Goal: Task Accomplishment & Management: Manage account settings

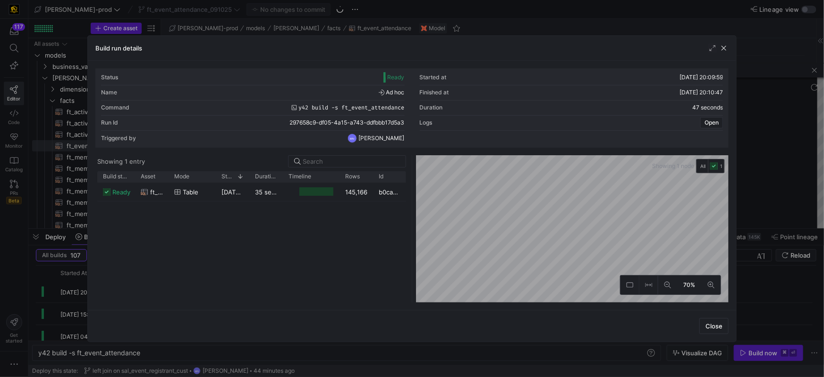
scroll to position [0, 7]
drag, startPoint x: 723, startPoint y: 48, endPoint x: 714, endPoint y: 49, distance: 9.5
click at [723, 49] on span "button" at bounding box center [723, 47] width 9 height 9
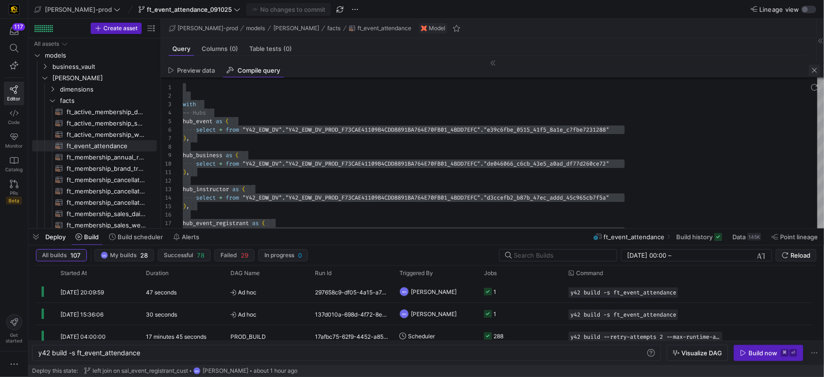
drag, startPoint x: 816, startPoint y: 70, endPoint x: 805, endPoint y: 67, distance: 10.9
click at [813, 70] on span "button" at bounding box center [814, 70] width 11 height 11
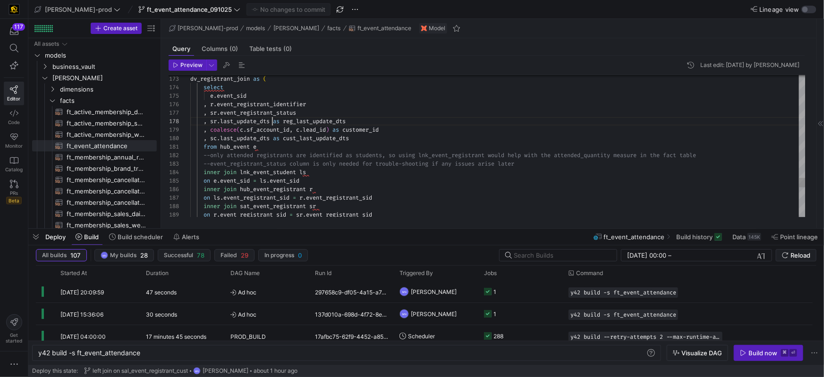
scroll to position [59, 82]
drag, startPoint x: 272, startPoint y: 121, endPoint x: 386, endPoint y: 160, distance: 121.1
click at [270, 121] on span "last_update_dts" at bounding box center [245, 122] width 50 height 8
click at [391, 121] on div ", sr . last_update_dts :: date as reg_last_update_dts" at bounding box center [497, 121] width 615 height 9
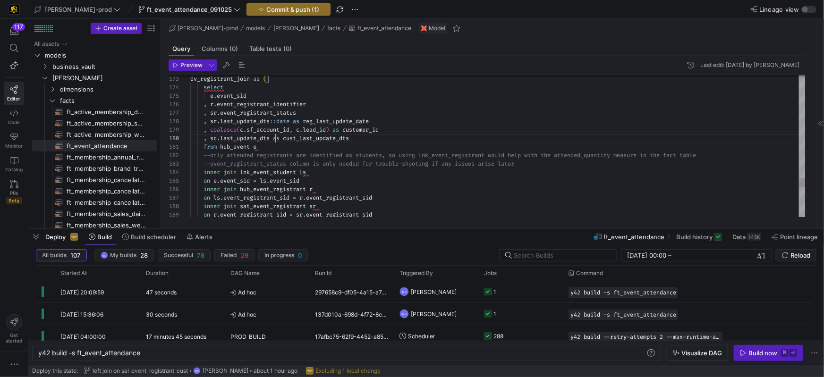
scroll to position [76, 85]
drag, startPoint x: 274, startPoint y: 138, endPoint x: 376, endPoint y: 146, distance: 101.9
click at [273, 138] on span at bounding box center [271, 139] width 3 height 8
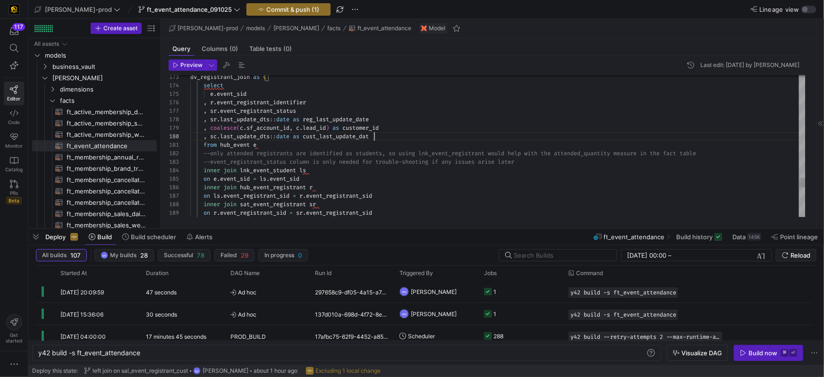
scroll to position [76, 187]
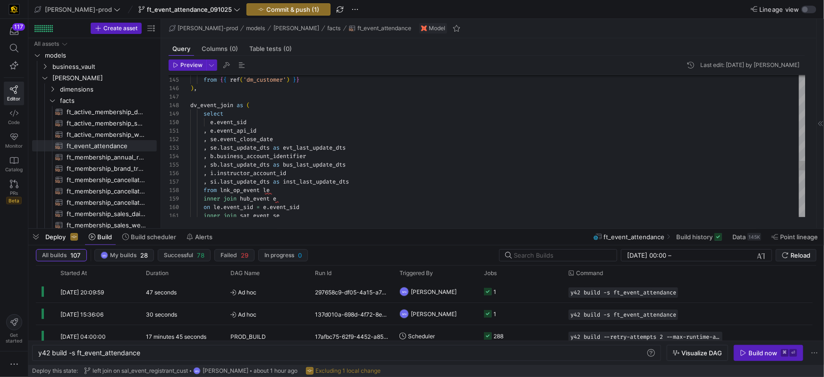
click at [407, 150] on div ", se . last_update_dts :: date as evt_last_update_dts" at bounding box center [497, 148] width 615 height 9
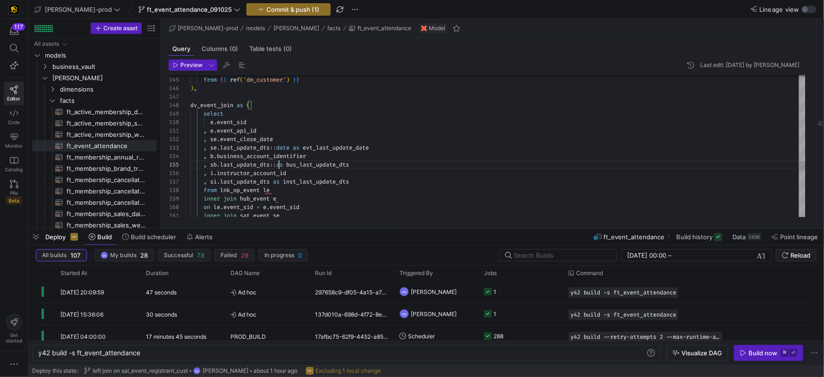
scroll to position [34, 88]
drag, startPoint x: 382, startPoint y: 161, endPoint x: 385, endPoint y: 168, distance: 7.5
click at [382, 161] on div ", sb . last_update_dts :: as bus_last_update_dts" at bounding box center [497, 164] width 615 height 9
drag, startPoint x: 279, startPoint y: 164, endPoint x: 297, endPoint y: 165, distance: 18.5
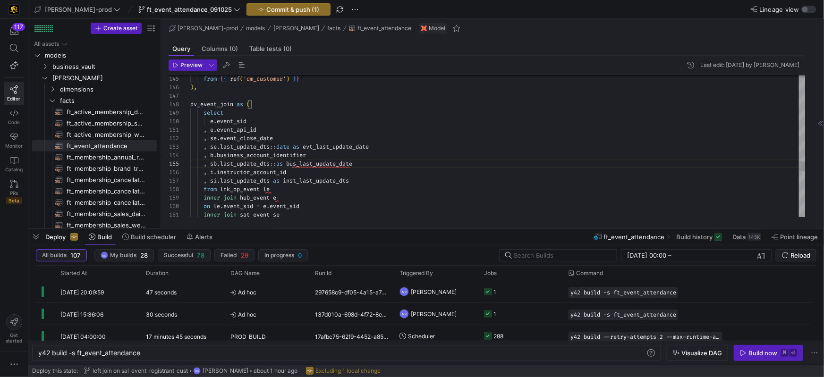
drag, startPoint x: 272, startPoint y: 181, endPoint x: 409, endPoint y: 186, distance: 137.1
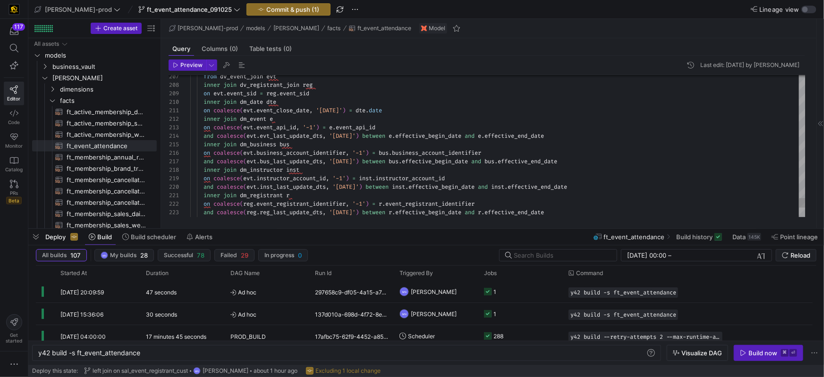
click at [323, 136] on span "evt_last_update_dts" at bounding box center [291, 136] width 63 height 8
drag, startPoint x: 326, startPoint y: 162, endPoint x: 331, endPoint y: 190, distance: 28.3
click at [326, 162] on span "and coalesce ( evt . bus_last_update_dts , '[DATE]' ) between bus . effective_b…" at bounding box center [373, 162] width 367 height 8
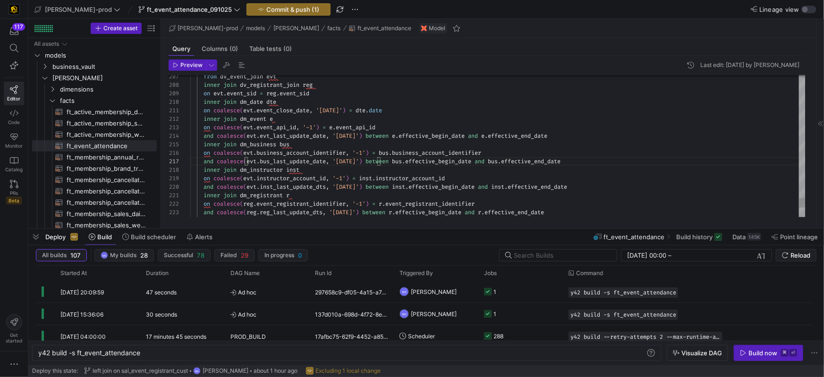
click at [323, 214] on span "reg_last_update_dts" at bounding box center [291, 211] width 63 height 8
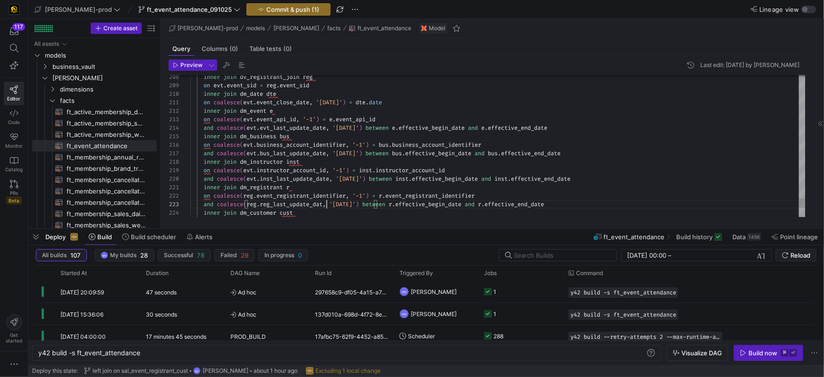
scroll to position [17, 139]
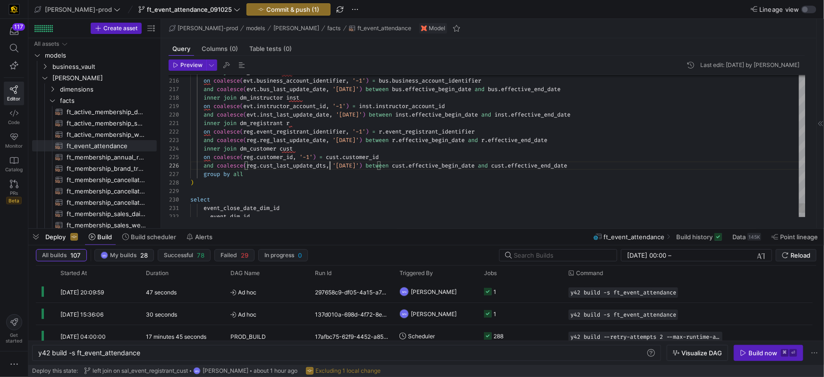
drag, startPoint x: 331, startPoint y: 165, endPoint x: 421, endPoint y: 151, distance: 91.8
click at [329, 165] on span "," at bounding box center [327, 166] width 3 height 8
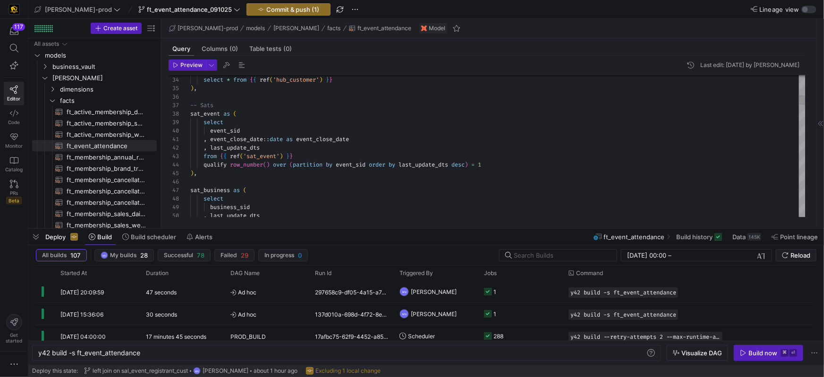
type textarea ", event_close_date::date as event_close_date , last_update_dts from {{ ref('sat…"
click at [278, 13] on span "button" at bounding box center [288, 9] width 83 height 11
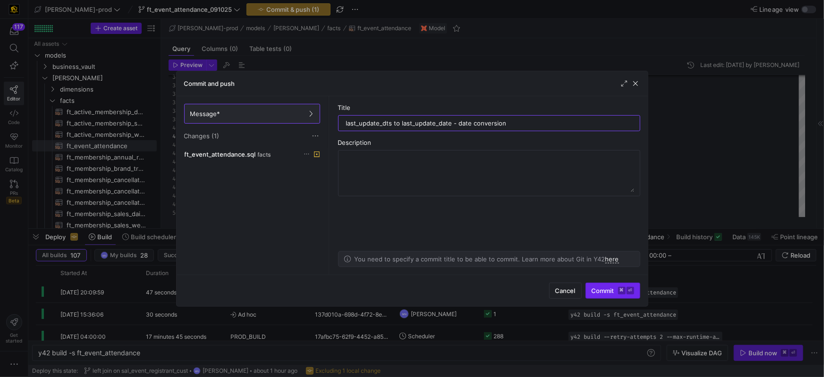
type input "last_update_dts to last_update_date - date conversion"
click at [607, 295] on span "submit" at bounding box center [613, 290] width 54 height 15
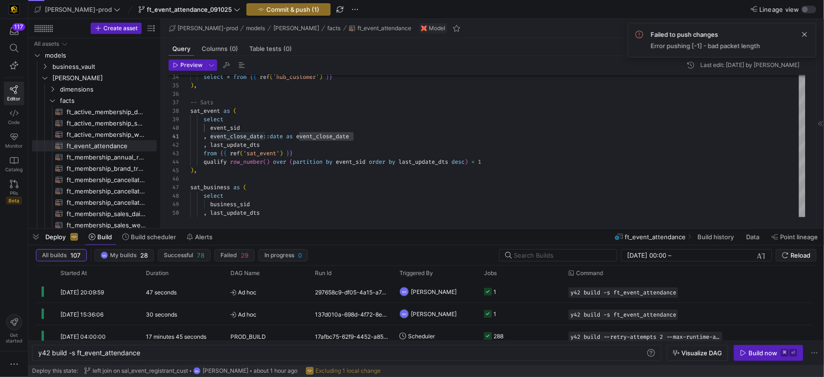
click at [726, 46] on span "Error pushing [-1] - bad packet length" at bounding box center [706, 46] width 110 height 8
click at [804, 37] on span at bounding box center [804, 34] width 11 height 11
click at [266, 8] on span "Commit & push (1)" at bounding box center [292, 10] width 53 height 8
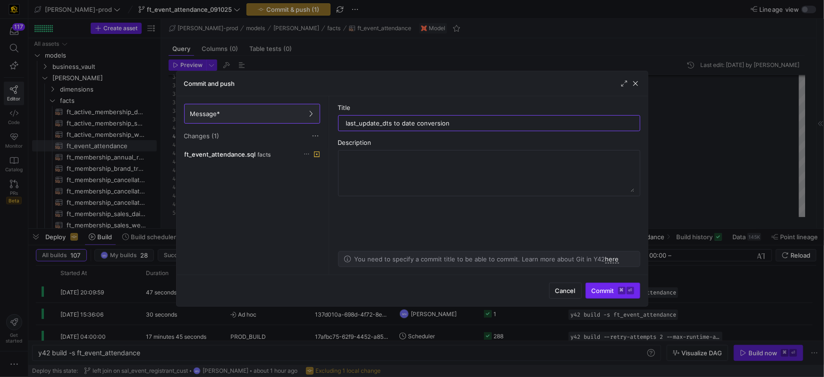
type input "last_update_dts to date conversion"
click at [593, 286] on span "submit" at bounding box center [613, 290] width 54 height 15
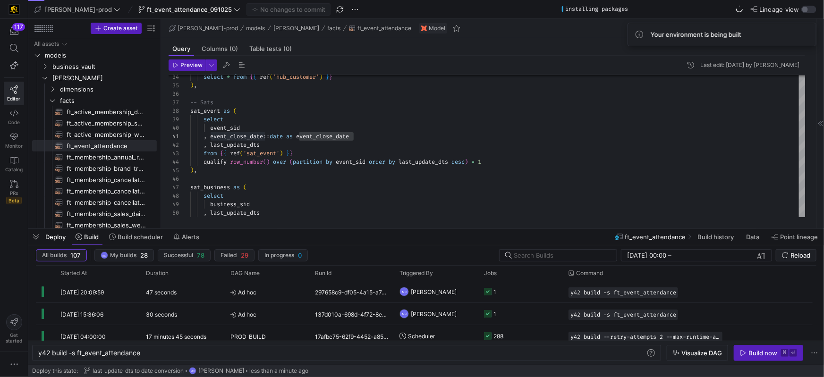
click at [753, 354] on div "Build now" at bounding box center [763, 354] width 29 height 8
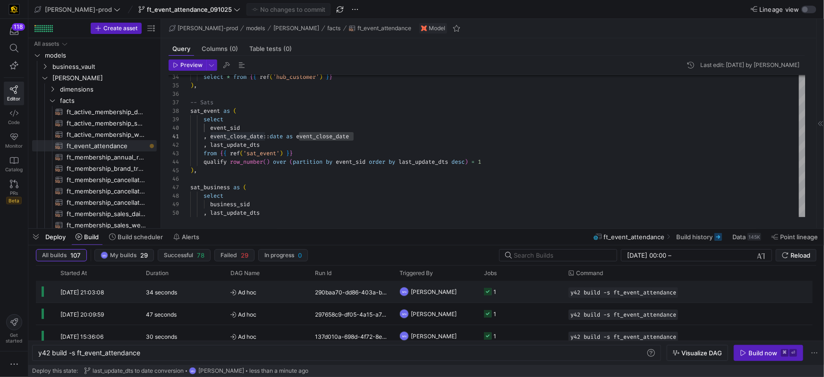
click at [490, 291] on icon "Press SPACE to select this row." at bounding box center [488, 292] width 8 height 8
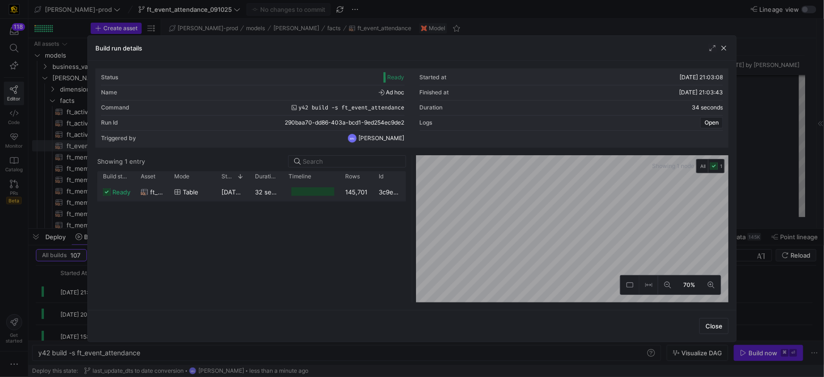
click at [127, 194] on span "ready" at bounding box center [121, 192] width 18 height 18
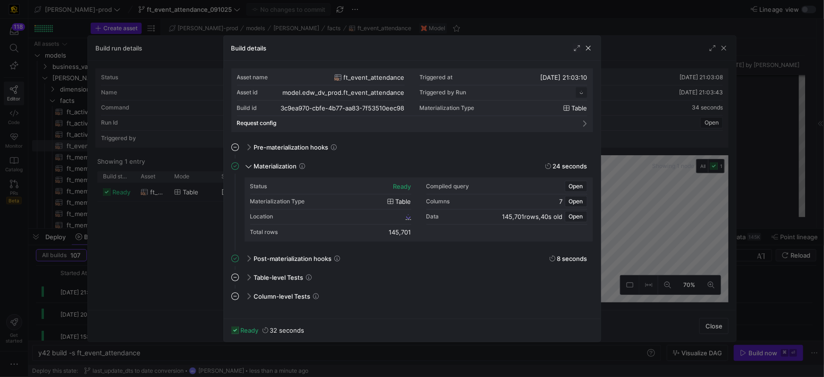
scroll to position [85, 0]
click at [333, 218] on span "3c9ea970_cbfe_4b77_aa83_7f53510eec98" at bounding box center [347, 217] width 113 height 7
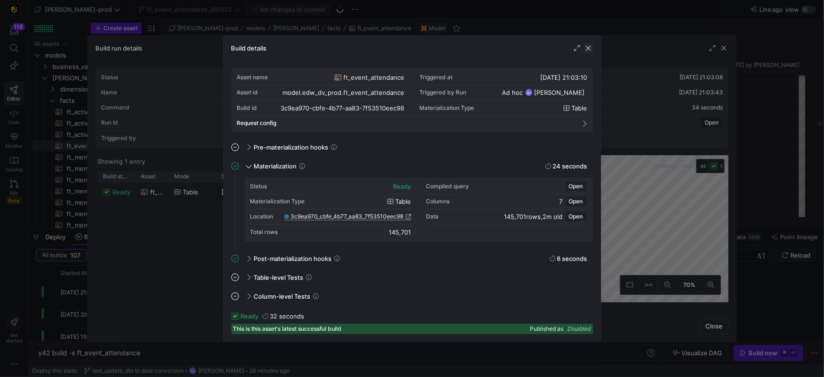
click at [587, 51] on span "button" at bounding box center [588, 47] width 9 height 9
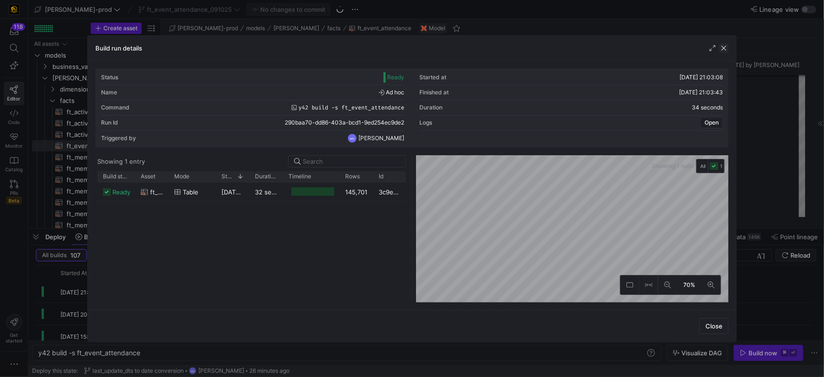
click at [723, 52] on span "button" at bounding box center [723, 47] width 9 height 9
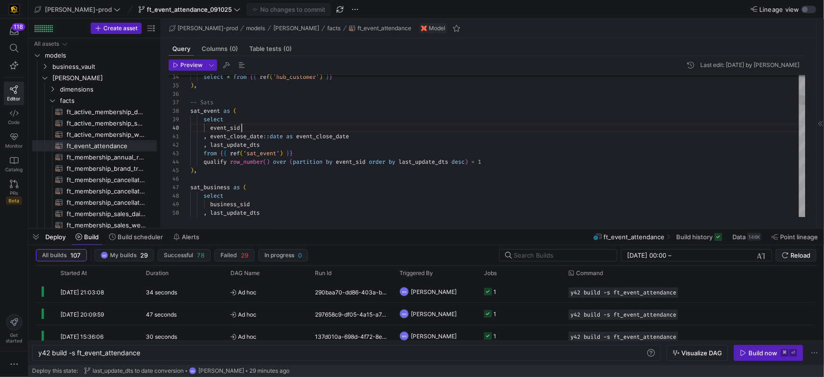
click at [443, 128] on div "event_sid" at bounding box center [497, 128] width 615 height 9
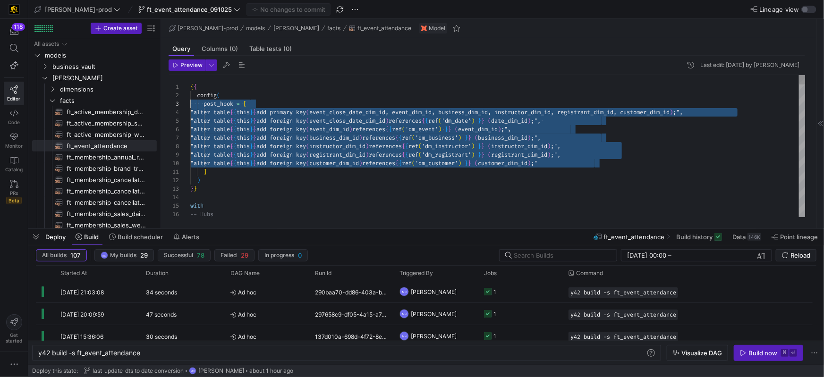
scroll to position [17, 0]
drag, startPoint x: 614, startPoint y: 167, endPoint x: 156, endPoint y: 107, distance: 461.2
click at [153, 105] on as-split "Create asset Drag here to set row groups Drag here to set column labels Group 1…" at bounding box center [426, 124] width 796 height 210
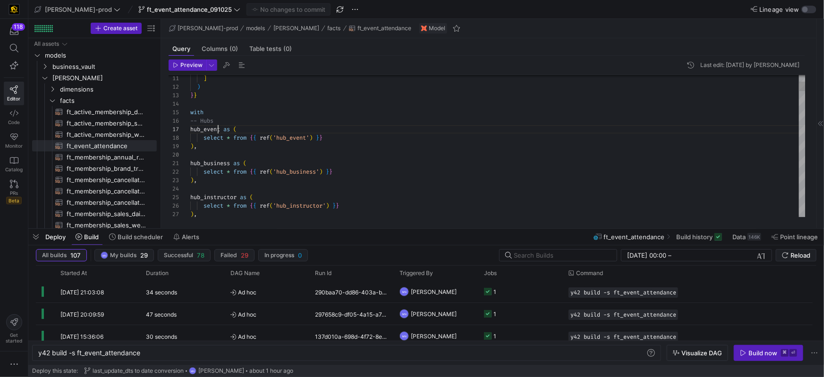
click at [217, 127] on span "hub_event" at bounding box center [205, 130] width 30 height 8
drag, startPoint x: 217, startPoint y: 127, endPoint x: 235, endPoint y: 129, distance: 18.6
click at [217, 127] on span "hub_event" at bounding box center [205, 130] width 30 height 8
click at [496, 119] on div at bounding box center [412, 188] width 824 height 377
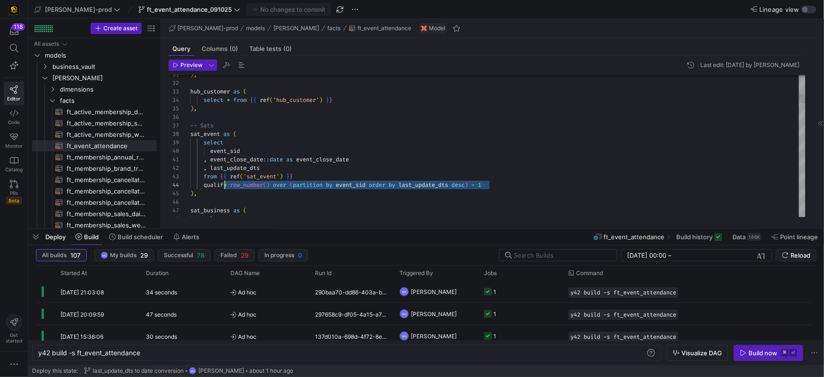
scroll to position [26, 0]
drag, startPoint x: 505, startPoint y: 188, endPoint x: 260, endPoint y: 177, distance: 244.9
click at [180, 183] on div "31 32 33 34 35 36 37 38 39 40 41 42 43 44 45 46 47 48 ) , hub_customer as ( sel…" at bounding box center [487, 146] width 637 height 142
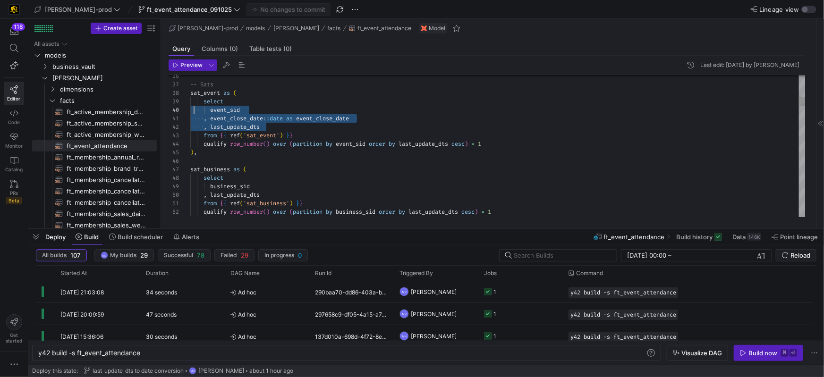
scroll to position [76, 0]
drag, startPoint x: 272, startPoint y: 120, endPoint x: 186, endPoint y: 110, distance: 86.5
click at [186, 110] on div "39 40 41 42 43 44 45 46 47 48 49 50 51 52 53 38 37 36 select event_sid , event_…" at bounding box center [487, 146] width 637 height 142
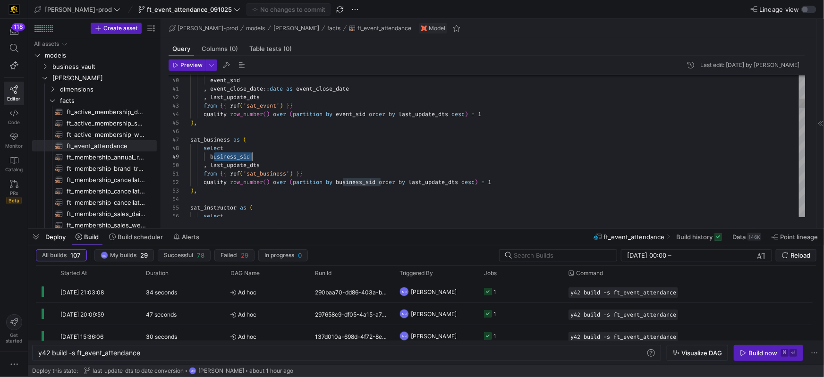
scroll to position [68, 61]
drag, startPoint x: 214, startPoint y: 154, endPoint x: 254, endPoint y: 155, distance: 40.2
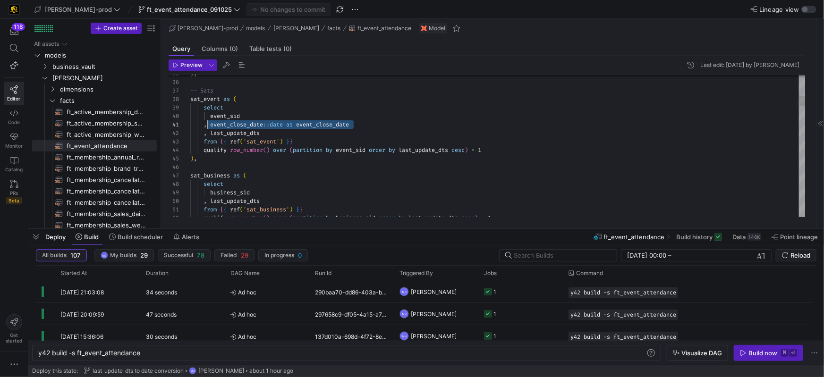
scroll to position [0, 14]
drag, startPoint x: 373, startPoint y: 124, endPoint x: 226, endPoint y: 133, distance: 147.6
click at [204, 123] on div ", event_close_date :: date as event_close_date" at bounding box center [497, 124] width 615 height 9
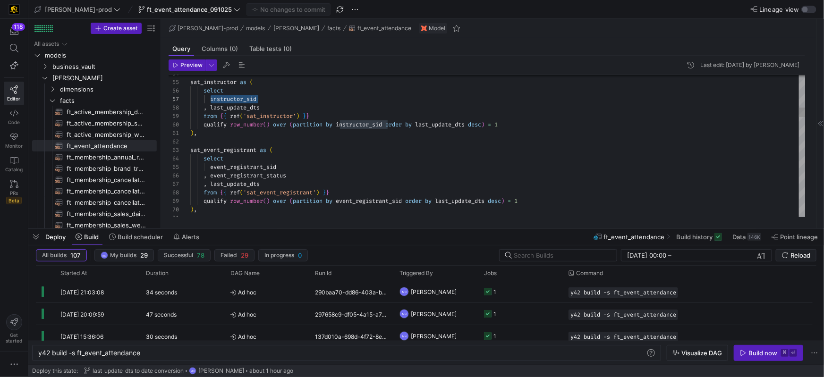
click at [271, 109] on div ", last_update_dts" at bounding box center [497, 107] width 615 height 9
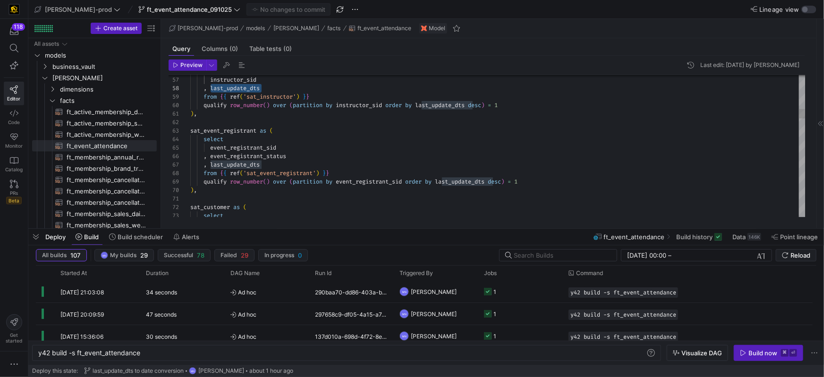
drag, startPoint x: 276, startPoint y: 156, endPoint x: 324, endPoint y: 158, distance: 48.2
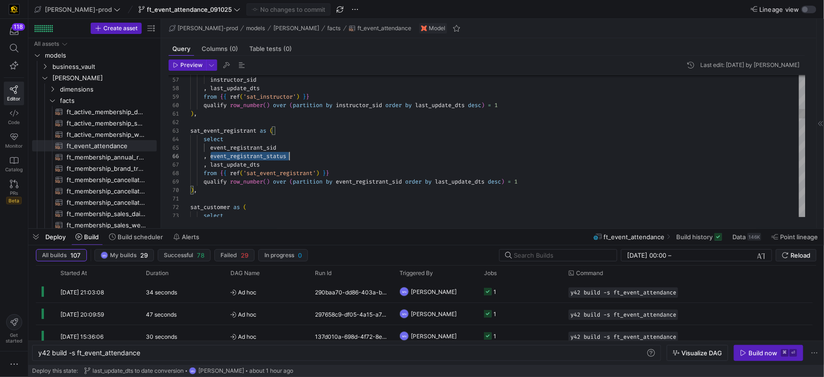
click at [313, 159] on div ", event_registrant_status" at bounding box center [497, 156] width 615 height 9
drag, startPoint x: 300, startPoint y: 159, endPoint x: 213, endPoint y: 158, distance: 87.4
click at [213, 158] on div ", event_registrant_status" at bounding box center [497, 156] width 615 height 9
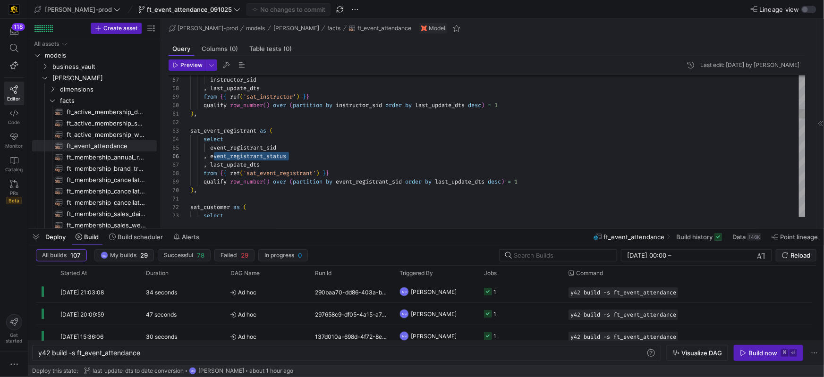
click at [314, 157] on div ", event_registrant_status" at bounding box center [497, 156] width 615 height 9
drag, startPoint x: 304, startPoint y: 159, endPoint x: 308, endPoint y: 158, distance: 4.9
click at [304, 159] on div ", event_registrant_status" at bounding box center [497, 156] width 615 height 9
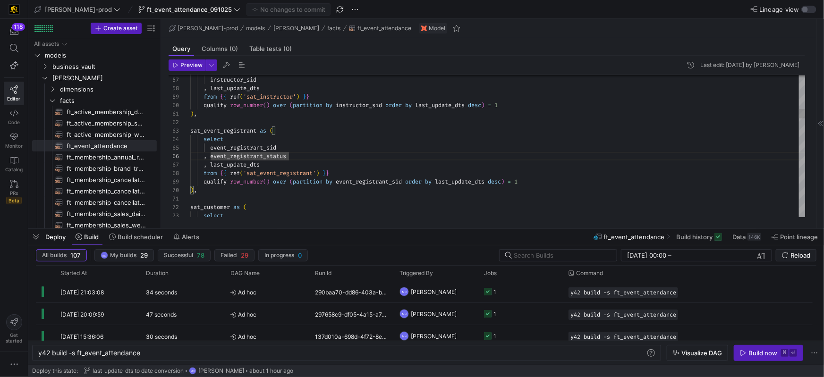
click at [293, 152] on div "event_registrant_sid" at bounding box center [497, 148] width 615 height 9
click at [323, 157] on div ", event_registrant_status" at bounding box center [497, 154] width 615 height 9
click at [275, 152] on span "event_registrant_status" at bounding box center [248, 154] width 76 height 8
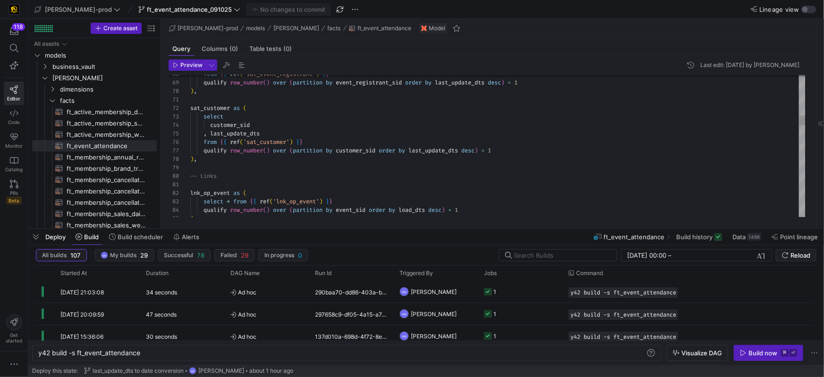
click at [233, 120] on div "select" at bounding box center [497, 117] width 615 height 9
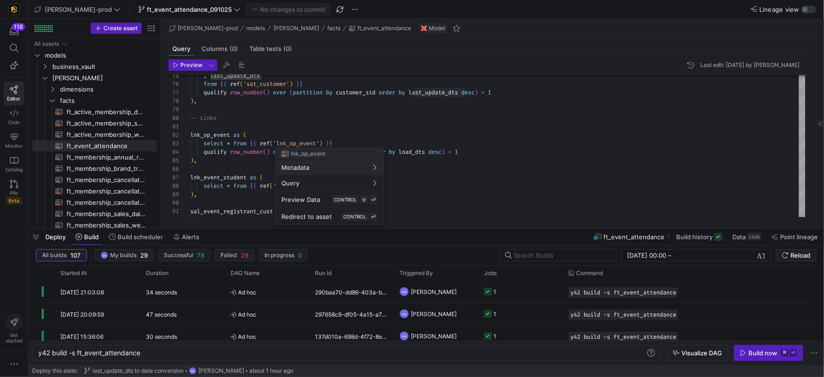
click at [299, 142] on div at bounding box center [412, 188] width 824 height 377
click at [398, 122] on div at bounding box center [412, 188] width 824 height 377
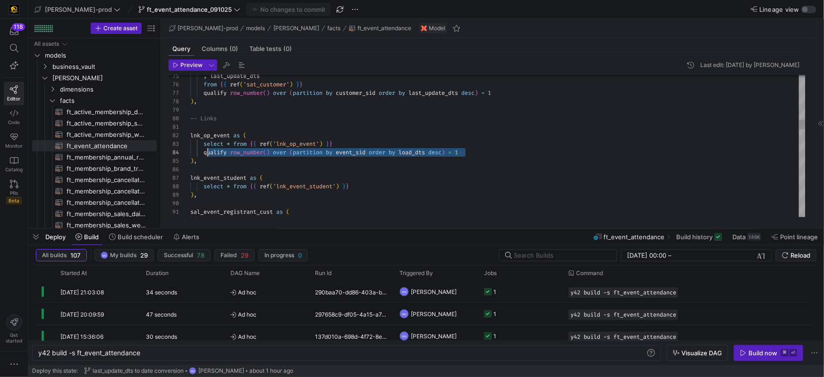
scroll to position [26, 10]
drag, startPoint x: 462, startPoint y: 154, endPoint x: 202, endPoint y: 154, distance: 260.3
click at [380, 136] on div "lnk_op_event as (" at bounding box center [497, 135] width 615 height 9
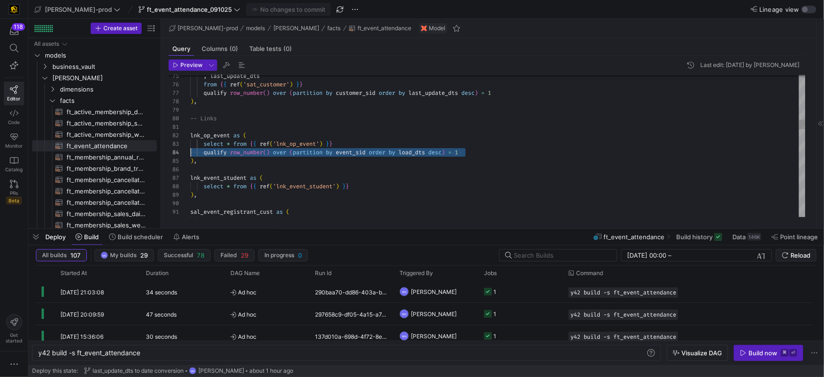
drag, startPoint x: 483, startPoint y: 150, endPoint x: 190, endPoint y: 152, distance: 292.4
click at [187, 152] on div "75 76 77 78 79 80 81 82 83 84 85 86 87 88 89 90 91 92 , last_update_dts from { …" at bounding box center [487, 146] width 637 height 142
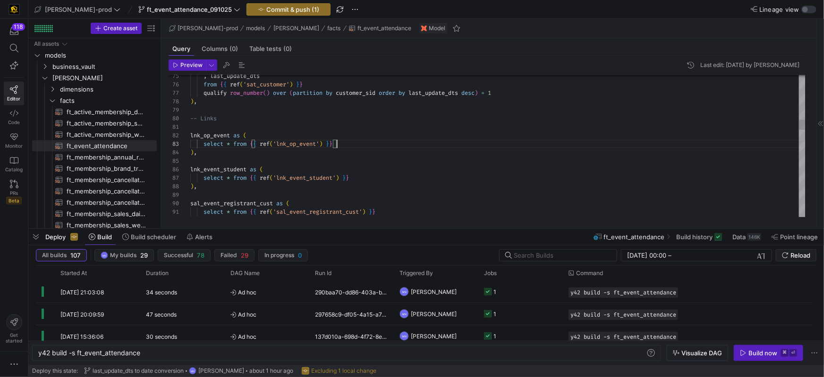
scroll to position [17, 146]
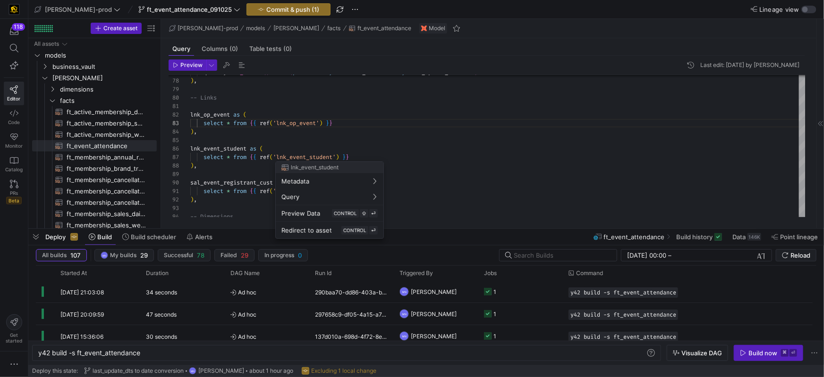
click at [413, 146] on div at bounding box center [412, 188] width 824 height 377
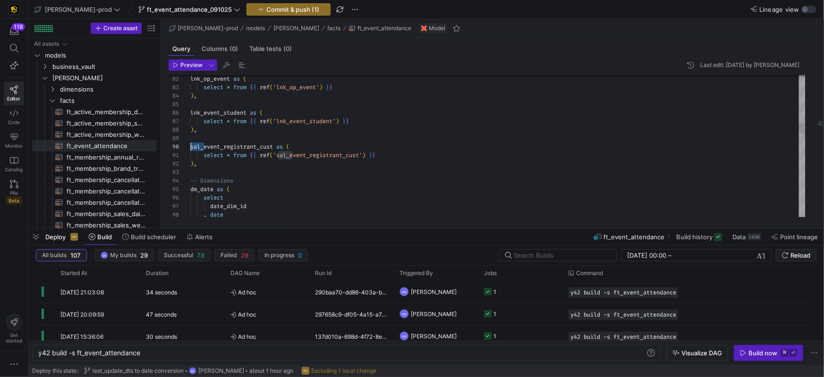
scroll to position [76, 0]
drag, startPoint x: 198, startPoint y: 148, endPoint x: 237, endPoint y: 158, distance: 40.0
click at [188, 148] on div "82 83 84 85 86 87 88 89 90 91 92 93 94 95 96 97 98 lnk_op_event as ( select * f…" at bounding box center [487, 146] width 637 height 142
click at [272, 147] on div at bounding box center [412, 188] width 824 height 377
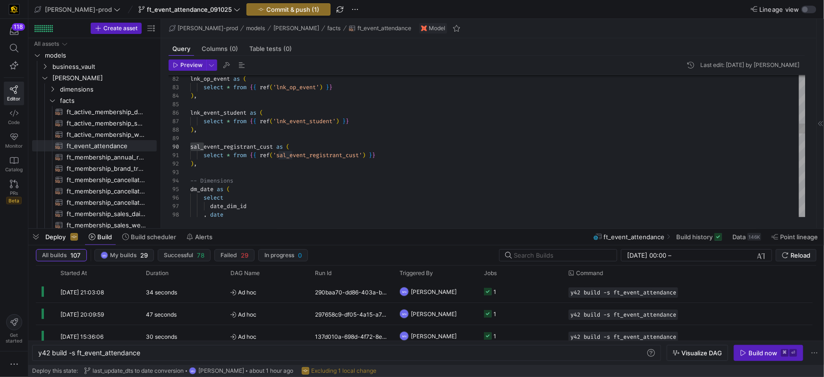
scroll to position [76, 82]
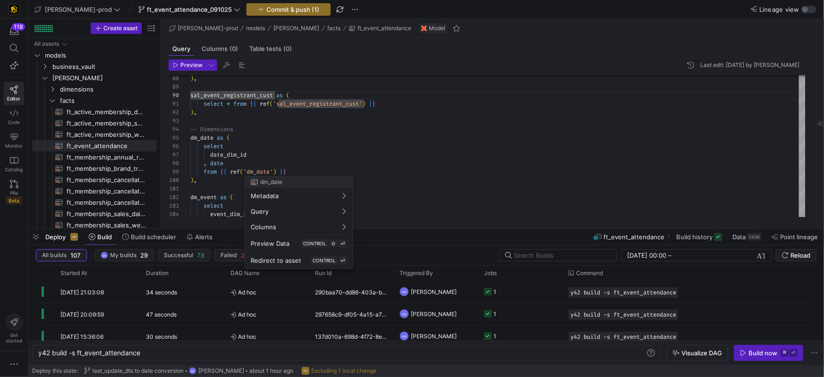
click at [235, 158] on div at bounding box center [412, 188] width 824 height 377
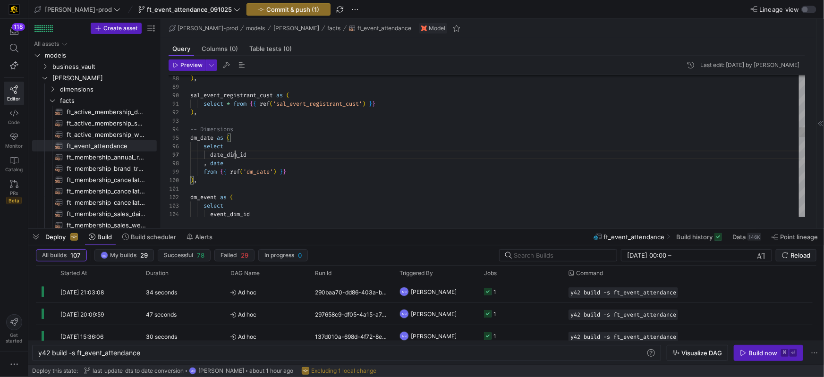
click at [221, 164] on div ") , sal_event_registrant_cust as ( select * from { { ref ( 'sal_event_registran…" at bounding box center [497, 342] width 615 height 2031
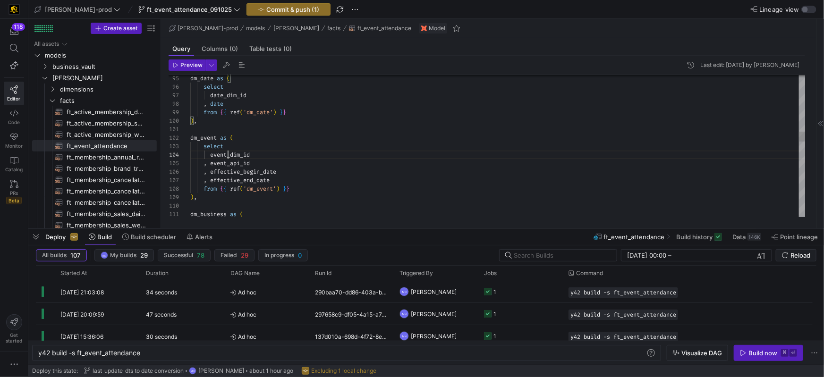
click at [228, 155] on div "dm_date as ( select date_dim_id , date from { { ref ( 'dm_date' ) } } ) , dm_ev…" at bounding box center [497, 282] width 615 height 2031
drag, startPoint x: 228, startPoint y: 155, endPoint x: 234, endPoint y: 162, distance: 8.4
click at [228, 155] on div "dm_date as ( select date_dim_id , date from { { ref ( 'dm_date' ) } } ) , dm_ev…" at bounding box center [497, 282] width 615 height 2031
click at [239, 163] on div "dm_date as ( select date_dim_id , date from { { ref ( 'dm_date' ) } } ) , dm_ev…" at bounding box center [497, 282] width 615 height 2031
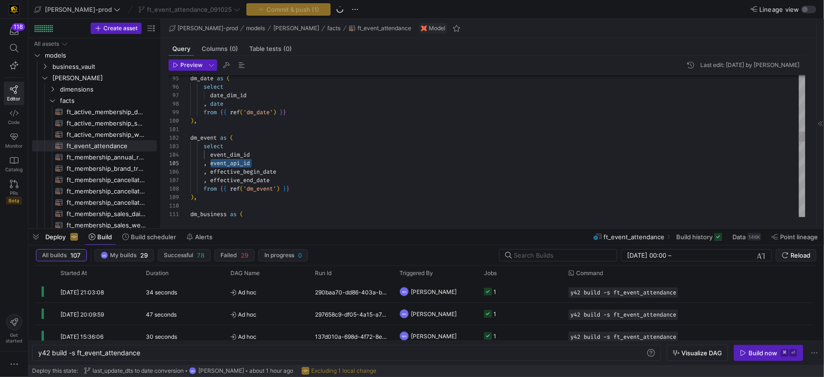
click at [262, 171] on div "dm_date as ( select date_dim_id , date from { { ref ( 'dm_date' ) } } ) , dm_ev…" at bounding box center [497, 282] width 615 height 2031
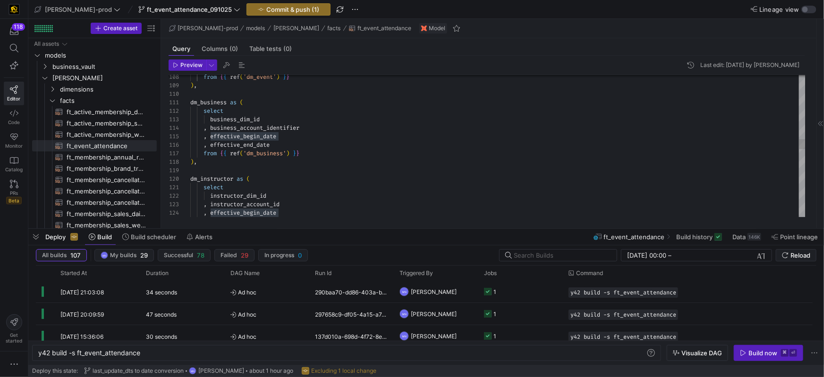
click at [252, 129] on div "from { { ref ( 'dm_event' ) } } ) , dm_business as ( select business_dim_id , b…" at bounding box center [497, 170] width 615 height 2031
drag, startPoint x: 260, startPoint y: 143, endPoint x: 210, endPoint y: 146, distance: 50.2
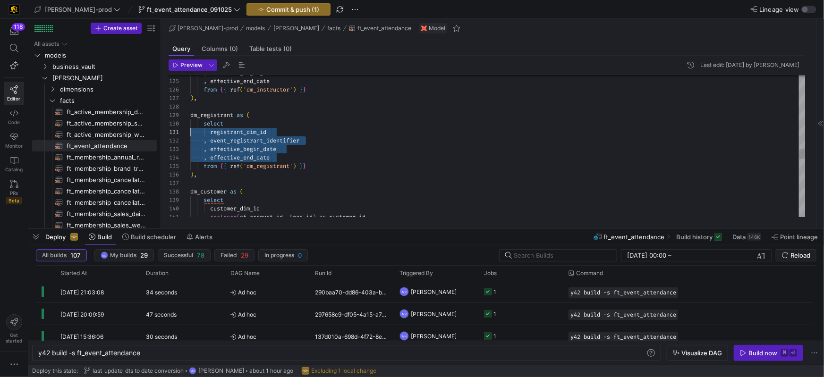
scroll to position [0, 0]
drag, startPoint x: 282, startPoint y: 156, endPoint x: 253, endPoint y: 148, distance: 30.2
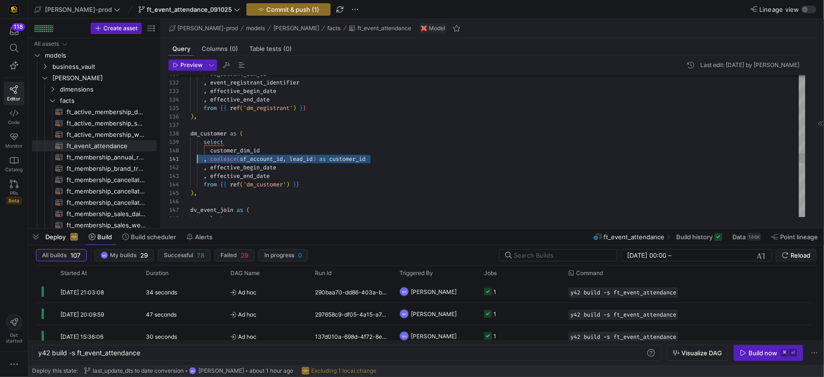
scroll to position [0, 7]
drag, startPoint x: 402, startPoint y: 157, endPoint x: 196, endPoint y: 156, distance: 206.9
click at [196, 156] on div ", coalesce ( sf_account_id , lead_id ) as customer_id" at bounding box center [497, 159] width 615 height 9
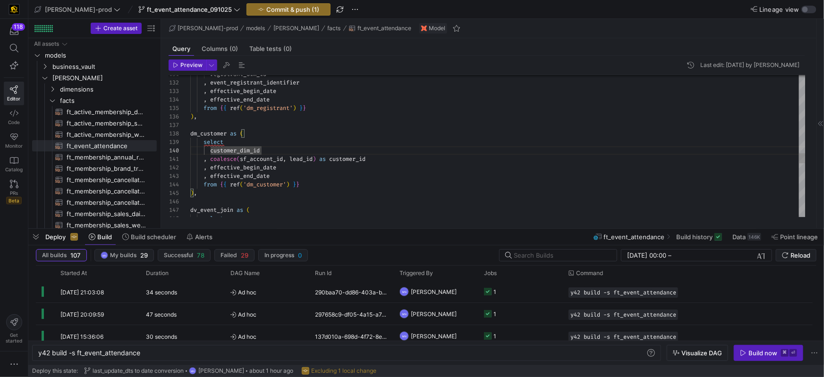
drag, startPoint x: 239, startPoint y: 167, endPoint x: 239, endPoint y: 174, distance: 6.6
click at [239, 167] on span "effective_begin_date" at bounding box center [243, 168] width 66 height 8
click at [239, 174] on span "effective_end_date" at bounding box center [240, 176] width 60 height 8
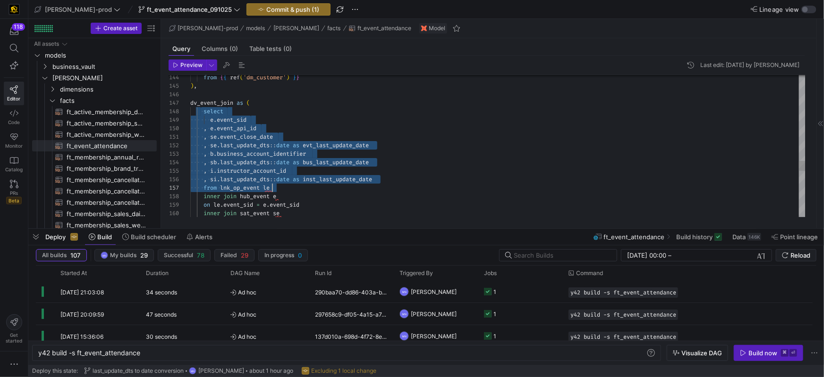
scroll to position [59, 88]
drag, startPoint x: 203, startPoint y: 113, endPoint x: 306, endPoint y: 197, distance: 133.3
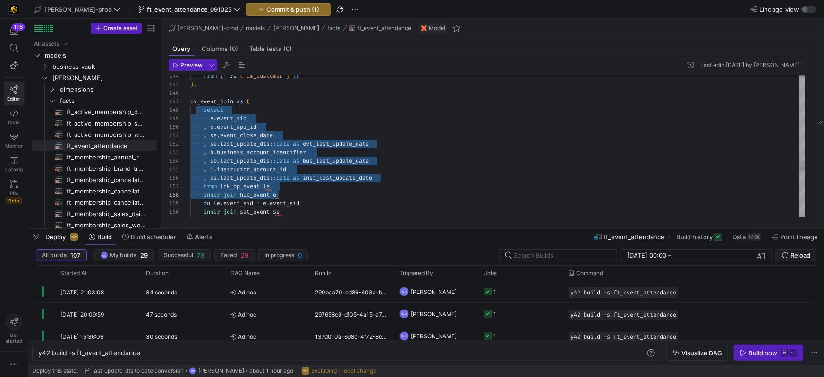
scroll to position [51, 82]
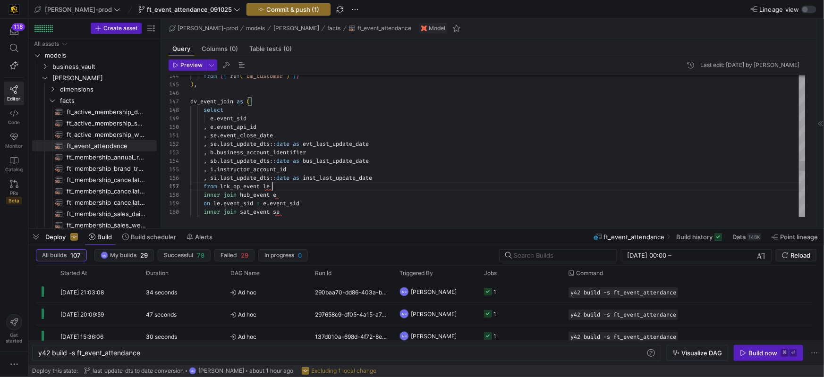
click at [315, 188] on div "from lnk_op_event le" at bounding box center [497, 186] width 615 height 9
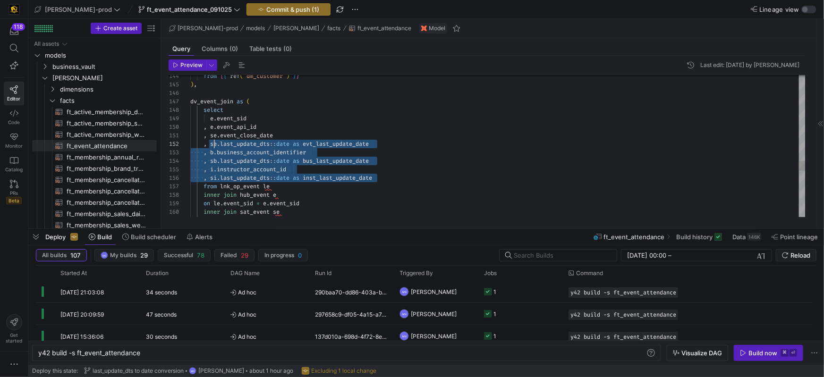
scroll to position [9, 14]
drag, startPoint x: 390, startPoint y: 180, endPoint x: 226, endPoint y: 147, distance: 167.3
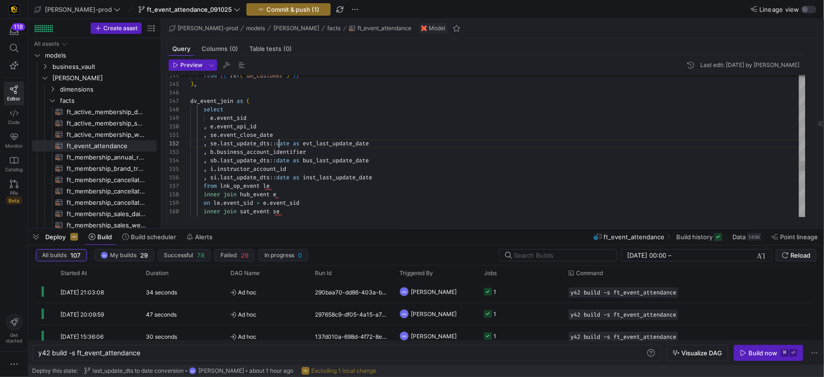
scroll to position [9, 102]
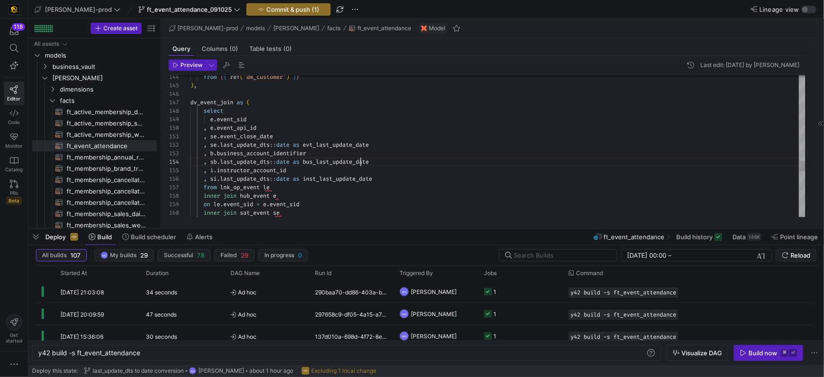
click at [361, 160] on span "bus_last_update_date" at bounding box center [336, 162] width 66 height 8
click at [358, 173] on div ", i . instructor_account_id" at bounding box center [497, 170] width 615 height 9
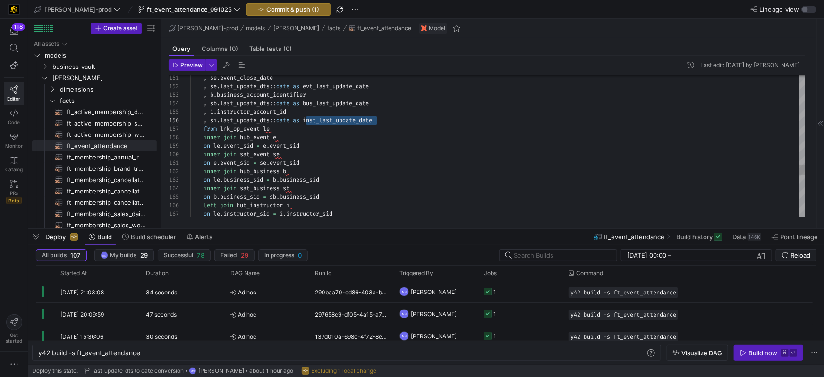
click at [280, 170] on span "hub_business" at bounding box center [260, 172] width 40 height 8
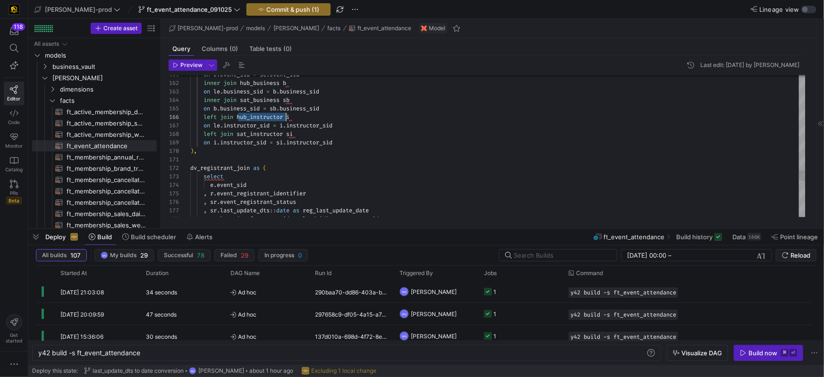
click at [238, 170] on span "dv_registrant_join" at bounding box center [220, 168] width 60 height 8
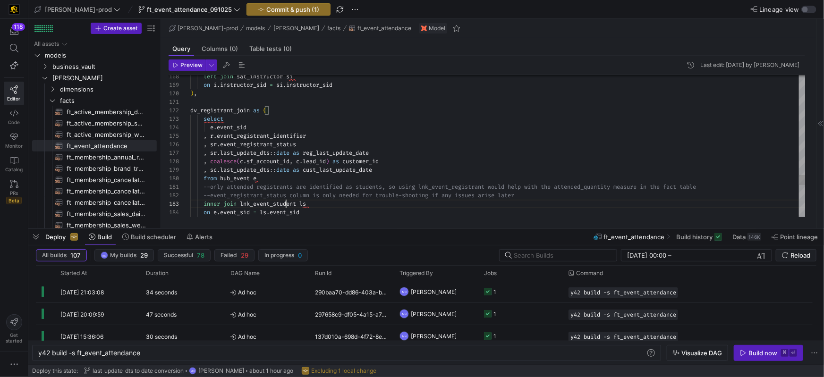
click at [285, 206] on span "lnk_event_student" at bounding box center [268, 204] width 56 height 8
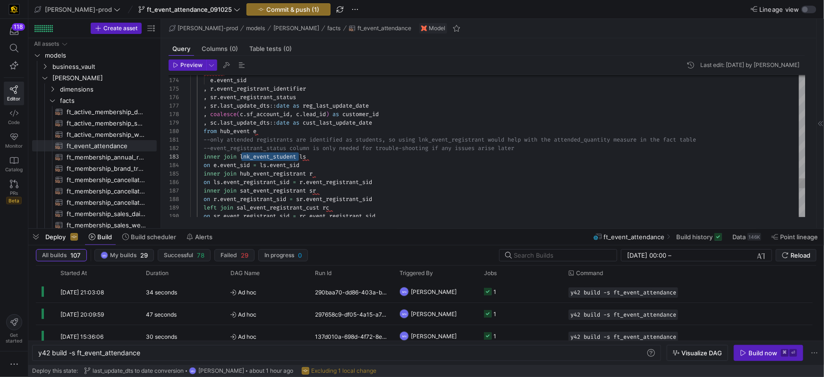
drag, startPoint x: 278, startPoint y: 191, endPoint x: 315, endPoint y: 191, distance: 36.4
click at [278, 191] on span "sat_event_registrant" at bounding box center [273, 191] width 66 height 8
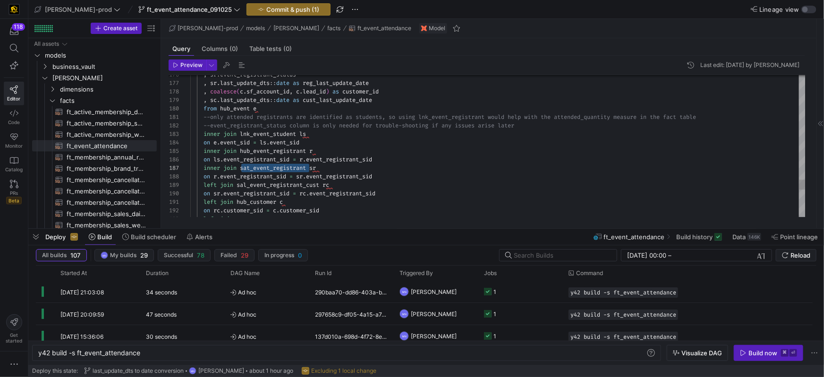
drag, startPoint x: 204, startPoint y: 184, endPoint x: 334, endPoint y: 187, distance: 130.4
click at [334, 185] on div "left join sal_event_registrant_cust rc" at bounding box center [497, 185] width 615 height 9
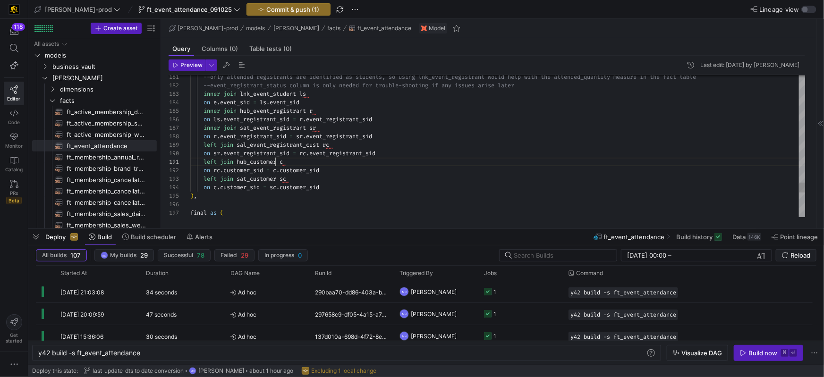
click at [275, 166] on div "left join hub_customer c" at bounding box center [497, 162] width 615 height 9
click at [273, 178] on span "sat_customer" at bounding box center [257, 179] width 40 height 8
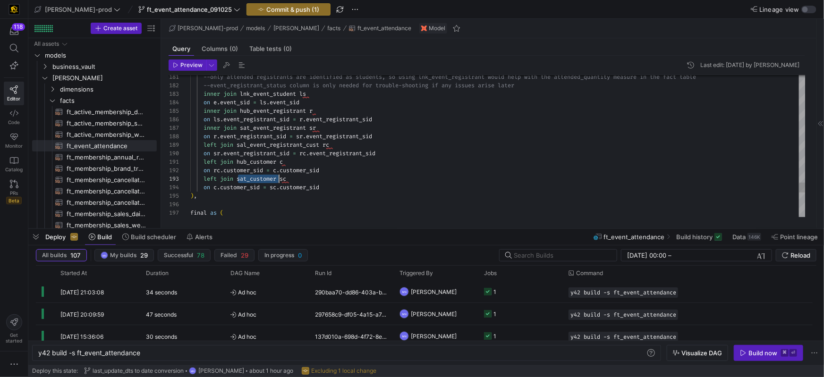
scroll to position [17, 88]
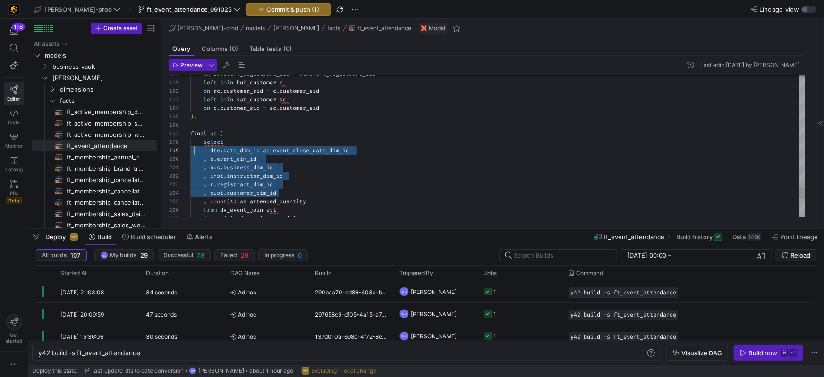
scroll to position [68, 3]
drag, startPoint x: 299, startPoint y: 194, endPoint x: 195, endPoint y: 153, distance: 111.7
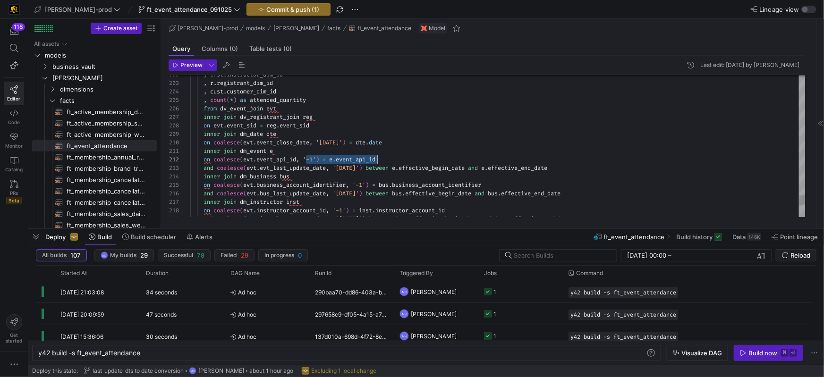
scroll to position [9, 190]
drag, startPoint x: 306, startPoint y: 165, endPoint x: 400, endPoint y: 161, distance: 94.1
click at [400, 161] on div "on coalesce ( evt . event_api_id , '-1' ) = e . event_api_id" at bounding box center [497, 159] width 615 height 9
drag, startPoint x: 216, startPoint y: 163, endPoint x: 384, endPoint y: 157, distance: 168.3
click at [384, 157] on div "on coalesce ( evt . event_api_id , '-1' ) = e . event_api_id" at bounding box center [497, 158] width 615 height 9
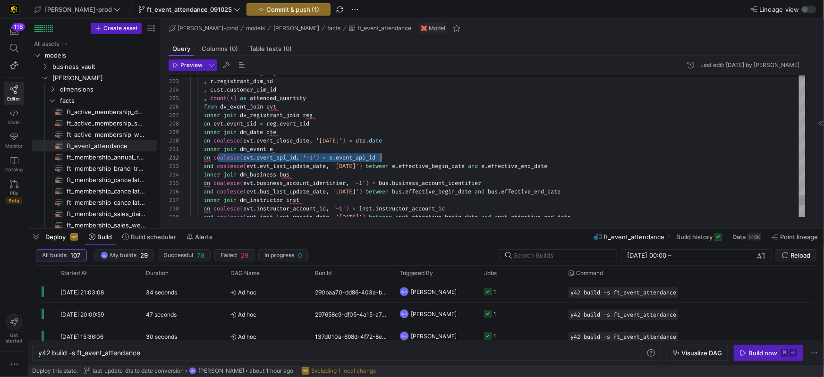
click at [251, 158] on span "evt" at bounding box center [248, 158] width 10 height 8
click at [398, 158] on div "on coalesce ( evt . event_api_id , '-1' ) = e . event_api_id" at bounding box center [497, 158] width 615 height 9
drag, startPoint x: 414, startPoint y: 155, endPoint x: 257, endPoint y: 156, distance: 156.8
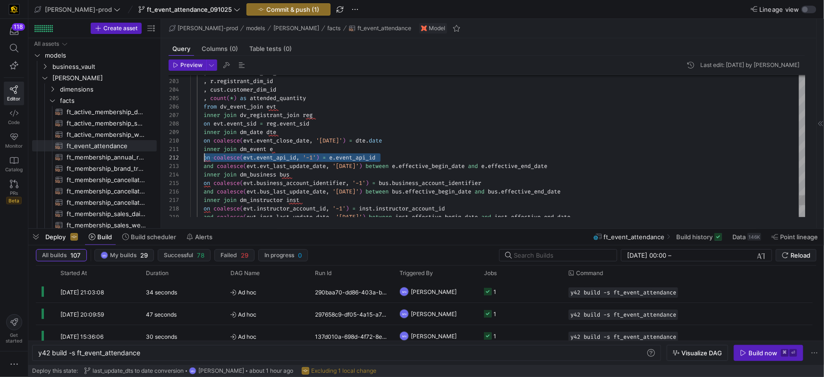
click at [207, 159] on div "on coalesce ( evt . event_api_id , '-1' ) = e . event_api_id" at bounding box center [497, 158] width 615 height 9
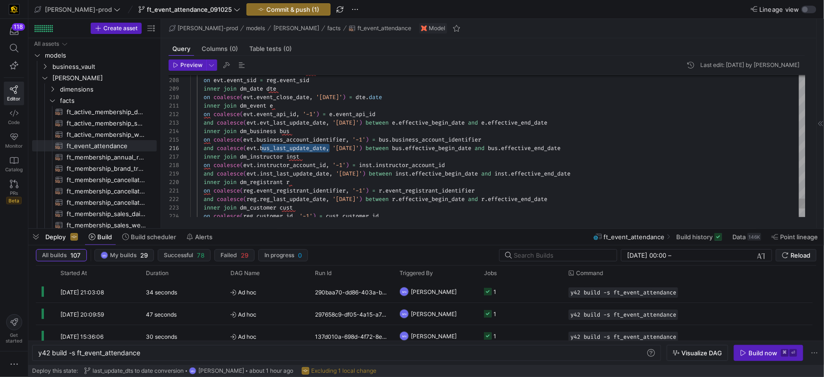
click at [300, 172] on span "inst_last_update_date" at bounding box center [294, 174] width 69 height 8
click at [300, 172] on span "inst_last_update_date" at bounding box center [294, 173] width 69 height 8
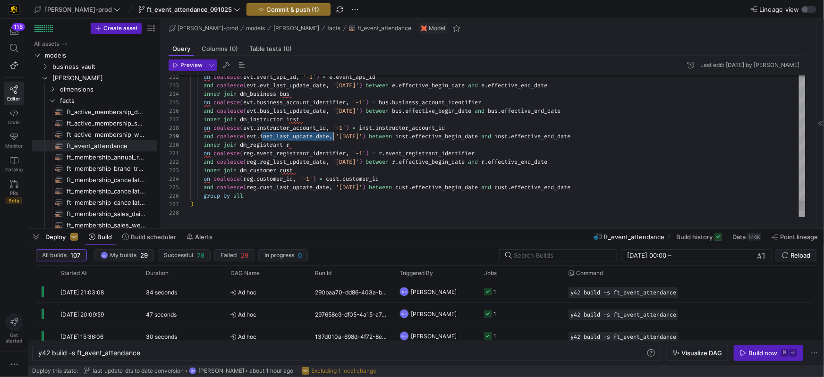
click at [294, 164] on span "reg_last_update_date" at bounding box center [293, 163] width 66 height 8
drag, startPoint x: 302, startPoint y: 189, endPoint x: 347, endPoint y: 190, distance: 44.9
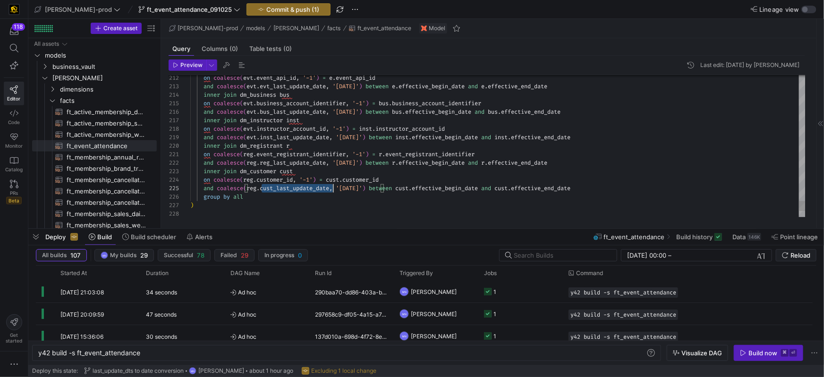
click at [213, 173] on span "inner" at bounding box center [212, 172] width 17 height 8
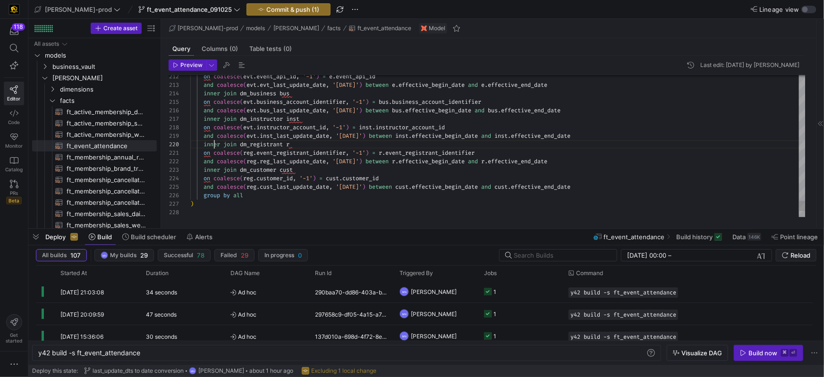
scroll to position [59, 31]
drag, startPoint x: 214, startPoint y: 145, endPoint x: 224, endPoint y: 146, distance: 10.9
click at [214, 145] on span "inner" at bounding box center [212, 142] width 17 height 8
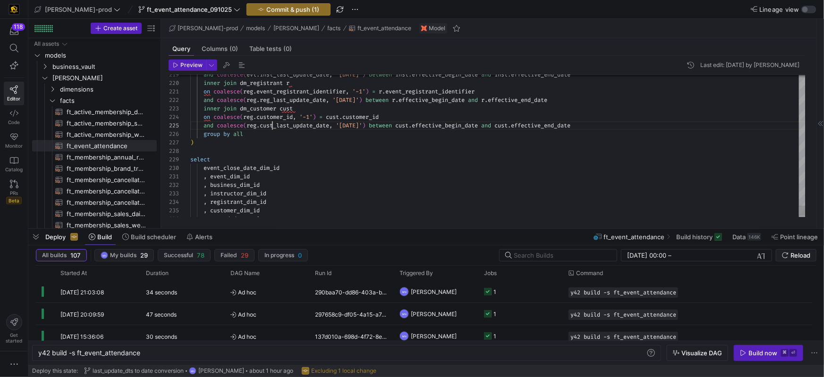
click at [279, 137] on div "group by all" at bounding box center [497, 134] width 615 height 9
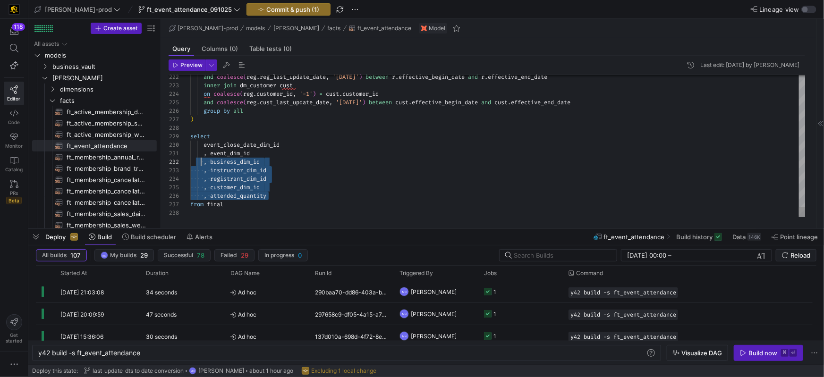
scroll to position [76, 0]
drag, startPoint x: 272, startPoint y: 196, endPoint x: 197, endPoint y: 149, distance: 87.9
click at [185, 147] on div "222 223 224 225 226 227 228 229 230 231 232 233 234 235 236 237 238 and coalesc…" at bounding box center [487, 146] width 637 height 142
type textarea ", event_dim_id , business_dim_id , instructor_dim_id , registrant_dim_id , cust…"
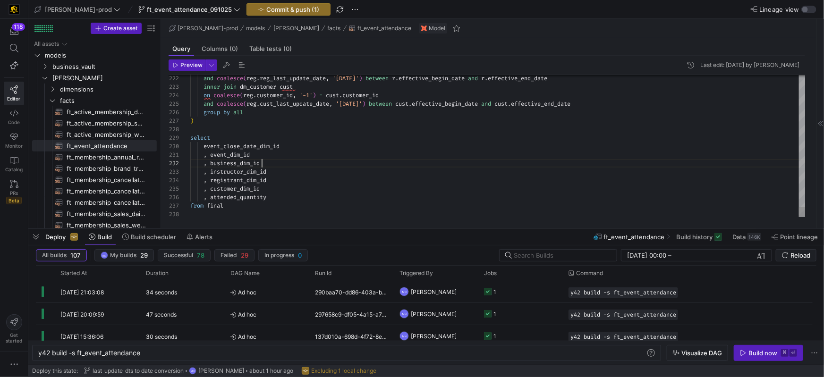
click at [335, 163] on div ", business_dim_id" at bounding box center [497, 163] width 615 height 9
click at [266, 11] on span "Commit & push (1)" at bounding box center [292, 10] width 53 height 8
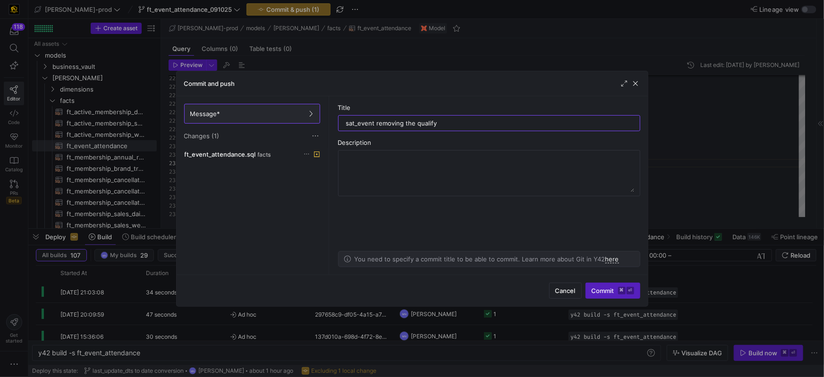
drag, startPoint x: 357, startPoint y: 124, endPoint x: 350, endPoint y: 137, distance: 14.2
click at [356, 124] on input "sat_event removing the qualify" at bounding box center [489, 124] width 286 height 8
type input "lnk_op_event removing the qualify"
click at [381, 179] on textarea at bounding box center [489, 173] width 290 height 38
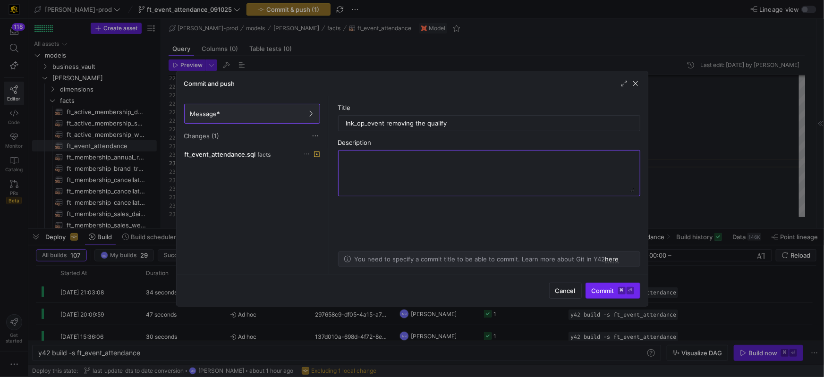
click at [605, 290] on span "Commit ⌘ ⏎" at bounding box center [613, 291] width 43 height 8
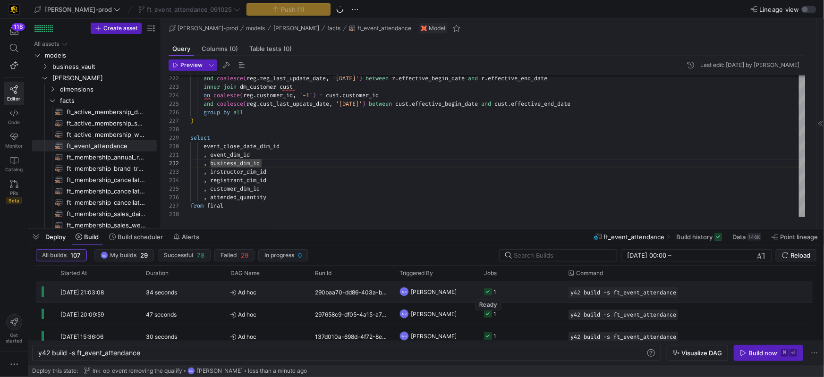
click at [487, 293] on icon "Press SPACE to select this row." at bounding box center [488, 292] width 8 height 8
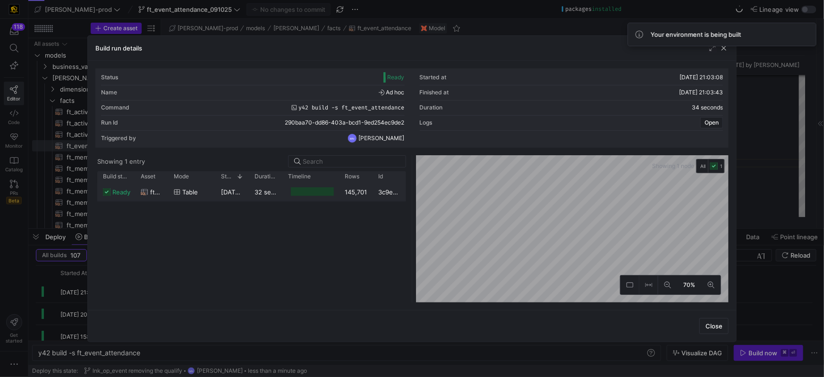
click at [357, 193] on div "145,701" at bounding box center [356, 192] width 34 height 18
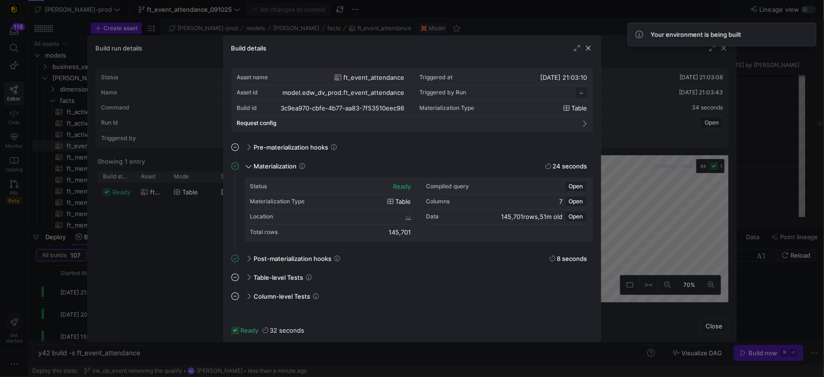
scroll to position [85, 0]
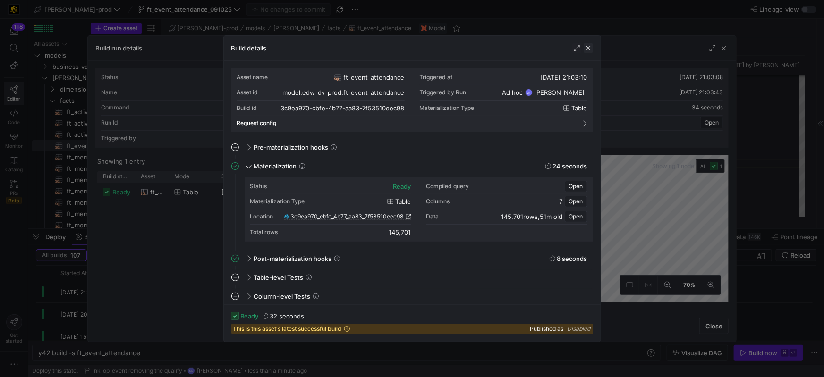
click at [590, 51] on span "button" at bounding box center [588, 47] width 9 height 9
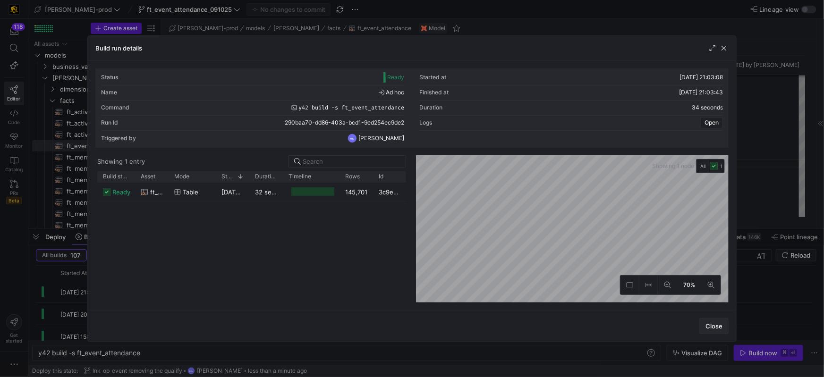
click at [719, 326] on span "Close" at bounding box center [714, 327] width 17 height 8
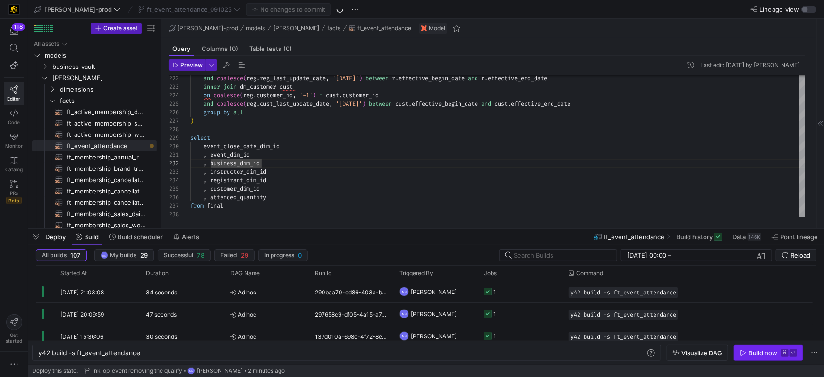
click at [759, 354] on div "Build now" at bounding box center [763, 354] width 29 height 8
click at [15, 188] on icon at bounding box center [14, 184] width 9 height 9
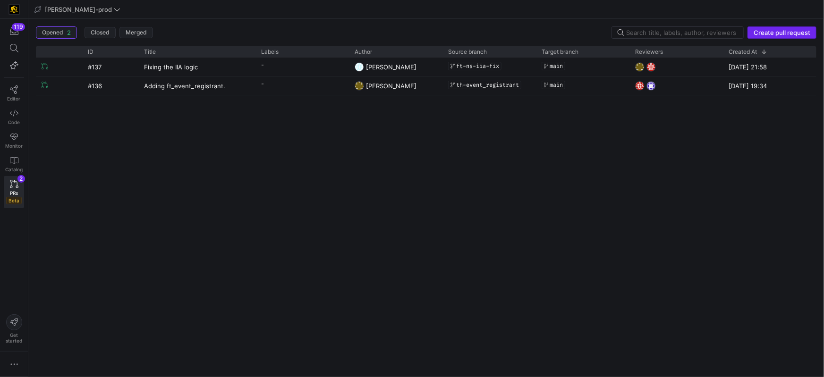
click at [788, 31] on span "Create pull request" at bounding box center [782, 33] width 57 height 8
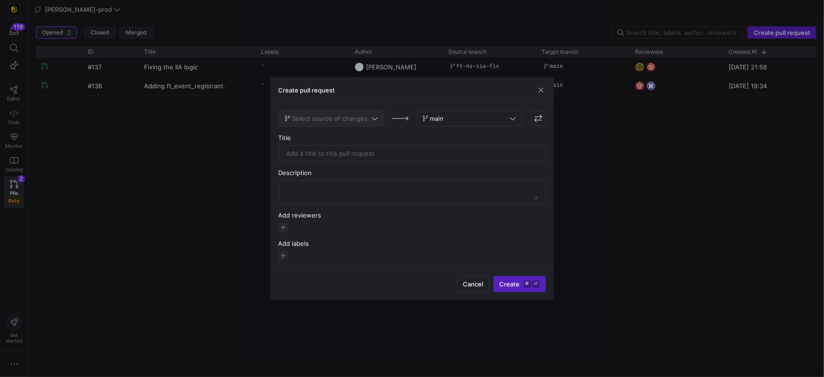
click at [367, 120] on span "Select source of changes" at bounding box center [332, 119] width 94 height 8
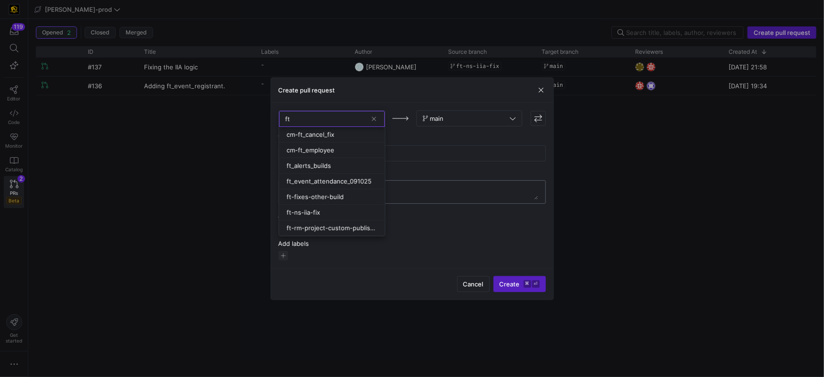
type input "ft"
click at [345, 182] on span "ft_event_attendance_091025" at bounding box center [329, 182] width 85 height 8
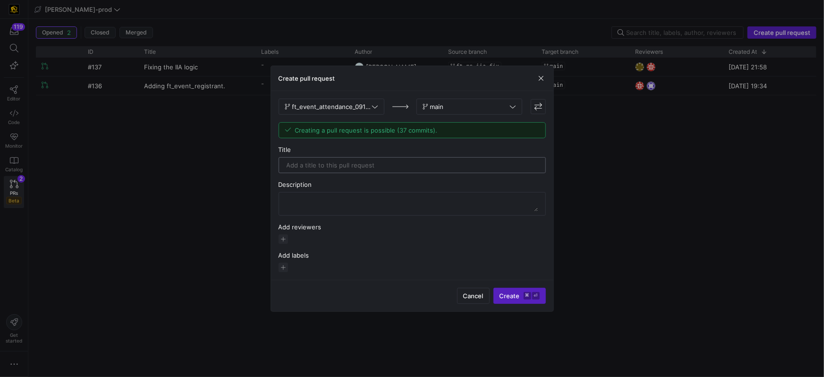
click at [350, 168] on input "text" at bounding box center [412, 166] width 251 height 8
type input "adding ft_event_attendance"
click at [510, 294] on span "Create ⌘ ⏎" at bounding box center [520, 296] width 40 height 8
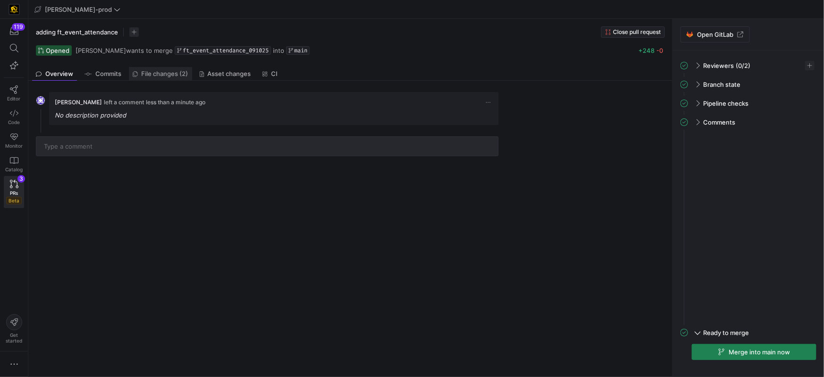
click at [181, 72] on span "File changes (2)" at bounding box center [165, 74] width 47 height 6
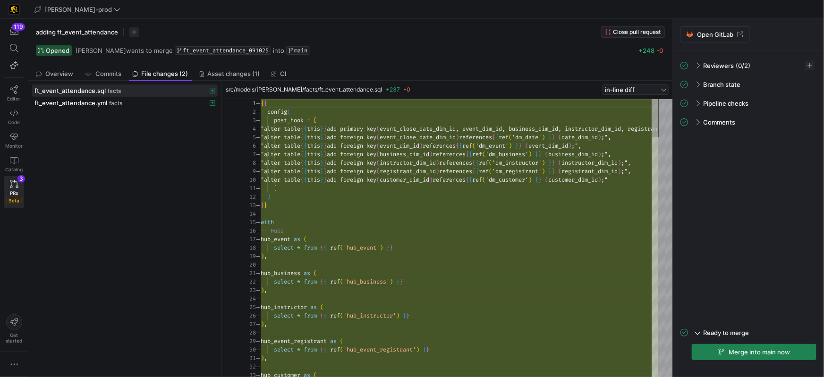
scroll to position [51, 0]
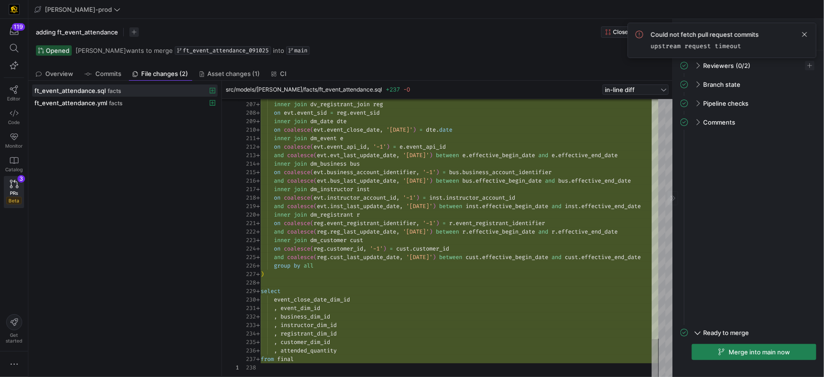
click at [801, 35] on span at bounding box center [804, 34] width 11 height 11
click at [10, 189] on link "PRs Beta 3" at bounding box center [14, 192] width 20 height 32
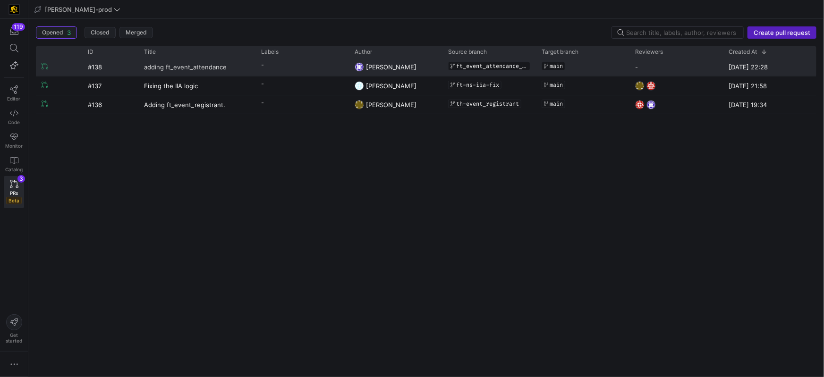
click at [196, 70] on span "adding ft_event_attendance" at bounding box center [185, 66] width 83 height 17
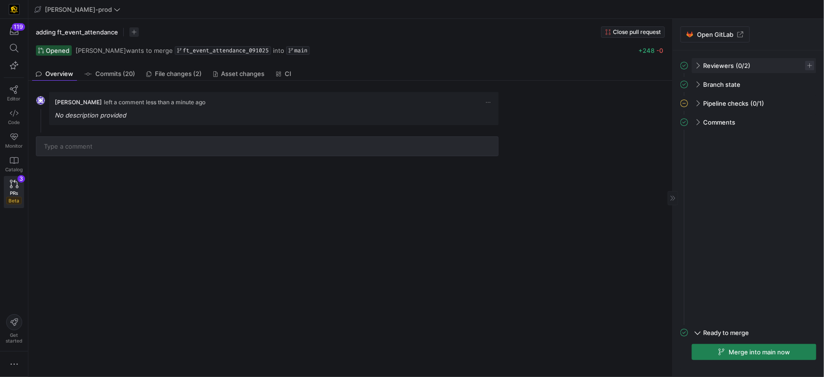
click at [807, 67] on span "button" at bounding box center [809, 65] width 9 height 9
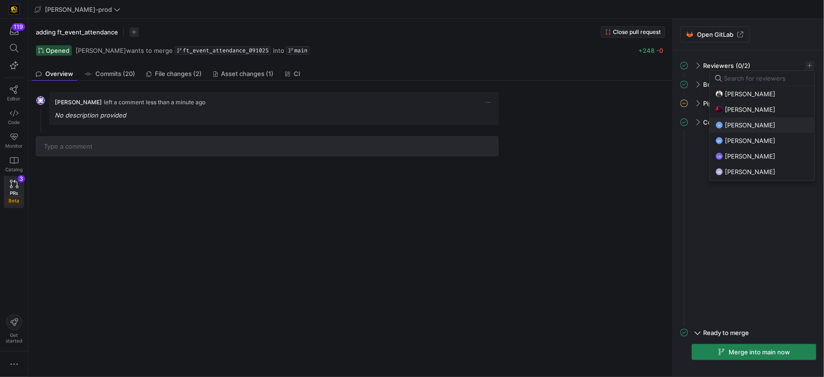
click at [767, 127] on span "[PERSON_NAME]" at bounding box center [750, 125] width 51 height 8
click at [752, 171] on span "[PERSON_NAME]" at bounding box center [750, 172] width 51 height 8
click at [654, 154] on div at bounding box center [412, 188] width 824 height 377
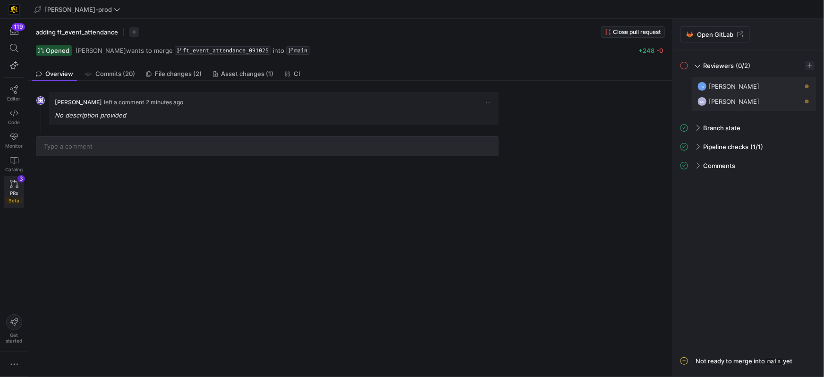
click at [16, 194] on span "PRs" at bounding box center [14, 193] width 8 height 6
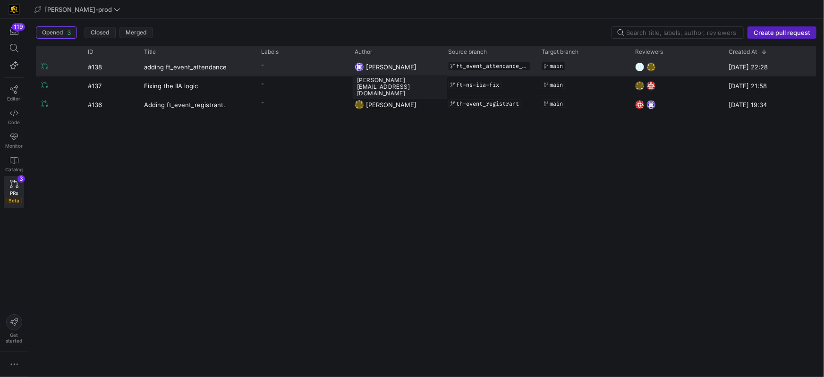
click at [399, 66] on span "[PERSON_NAME]" at bounding box center [391, 67] width 51 height 8
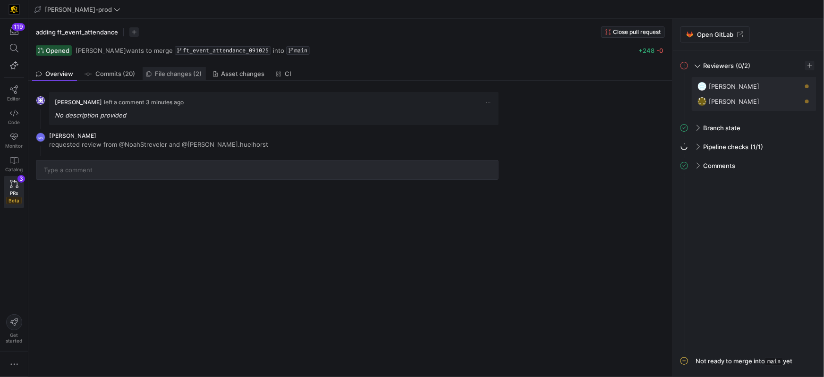
click at [190, 73] on span "File changes (2)" at bounding box center [178, 74] width 47 height 6
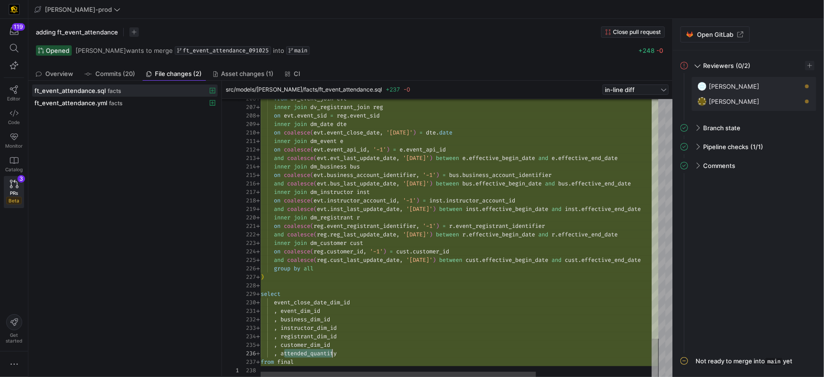
scroll to position [43, 77]
drag, startPoint x: 283, startPoint y: 354, endPoint x: 349, endPoint y: 359, distance: 65.8
click at [351, 355] on div ", attended_quantity" at bounding box center [543, 354] width 564 height 9
click at [387, 323] on div ", business_dim_id" at bounding box center [543, 320] width 564 height 9
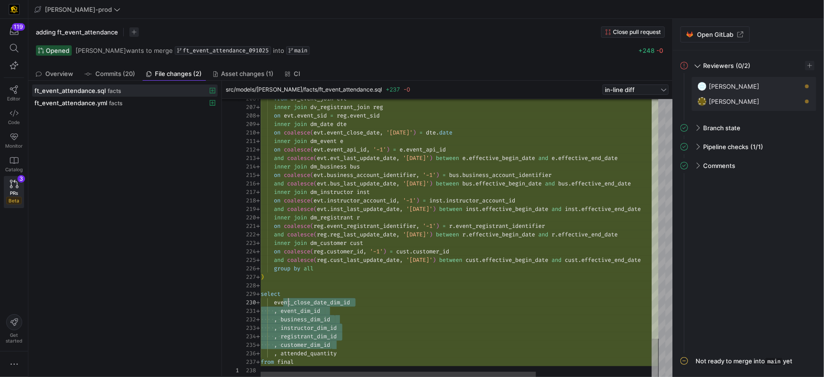
scroll to position [76, 27]
drag, startPoint x: 335, startPoint y: 336, endPoint x: 416, endPoint y: 307, distance: 86.2
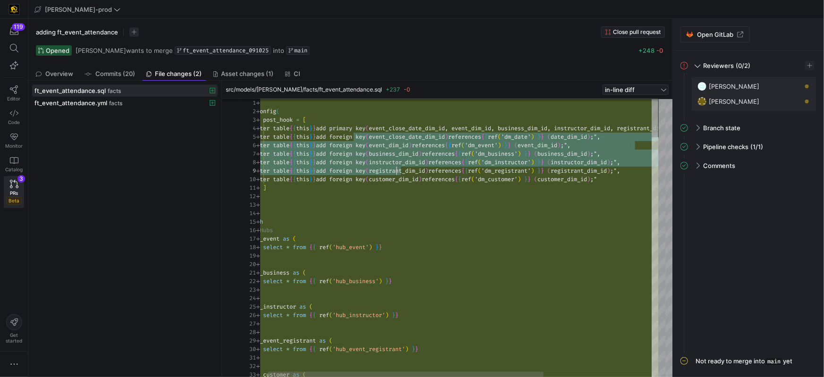
scroll to position [34, 17]
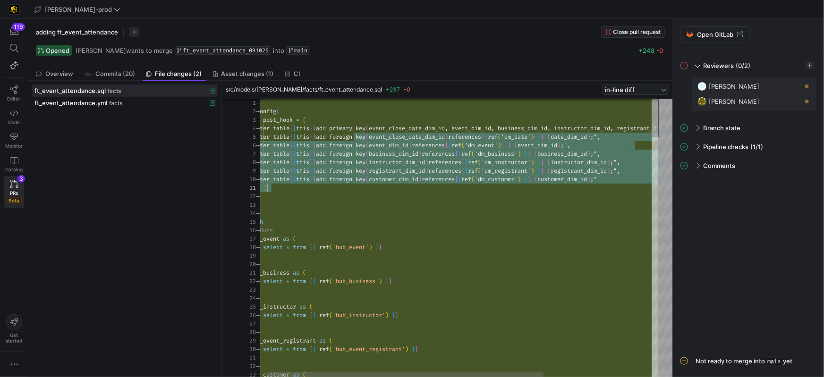
drag, startPoint x: 358, startPoint y: 137, endPoint x: 451, endPoint y: 185, distance: 104.4
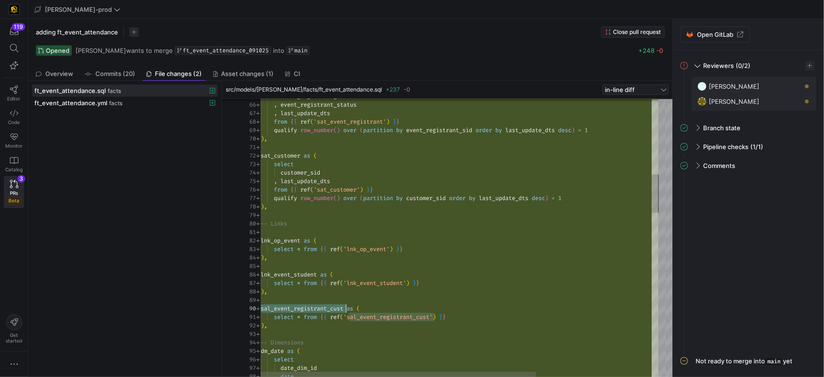
drag, startPoint x: 316, startPoint y: 308, endPoint x: 326, endPoint y: 310, distance: 10.6
click at [315, 308] on span "sal_event_registrant_cust" at bounding box center [302, 309] width 83 height 8
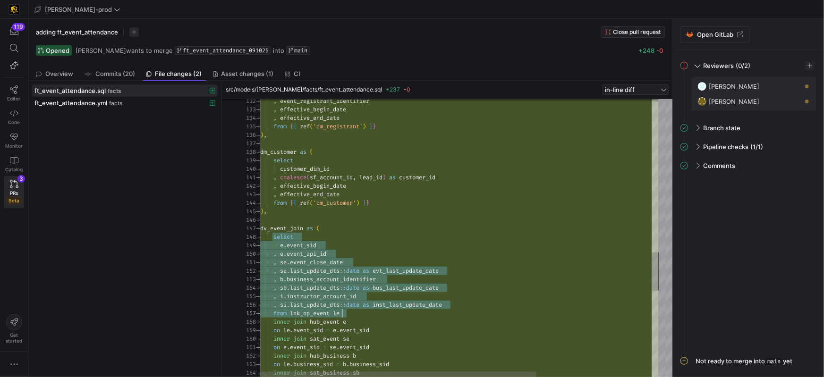
scroll to position [59, 92]
drag, startPoint x: 276, startPoint y: 240, endPoint x: 407, endPoint y: 337, distance: 163.2
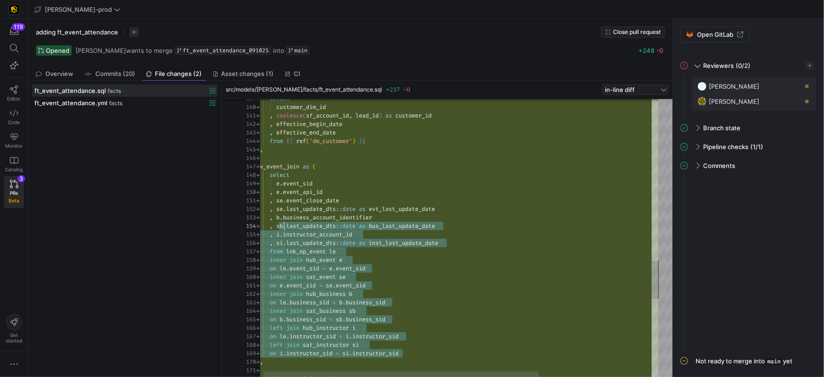
scroll to position [9, 24]
drag, startPoint x: 413, startPoint y: 354, endPoint x: 282, endPoint y: 210, distance: 194.9
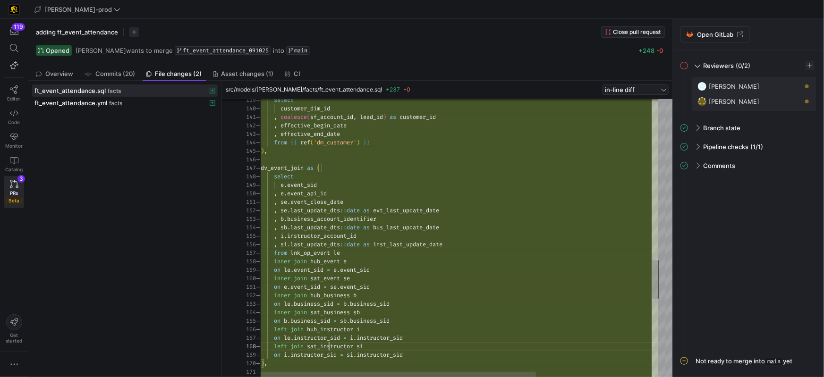
click at [328, 347] on span "sat_instructor" at bounding box center [330, 347] width 46 height 8
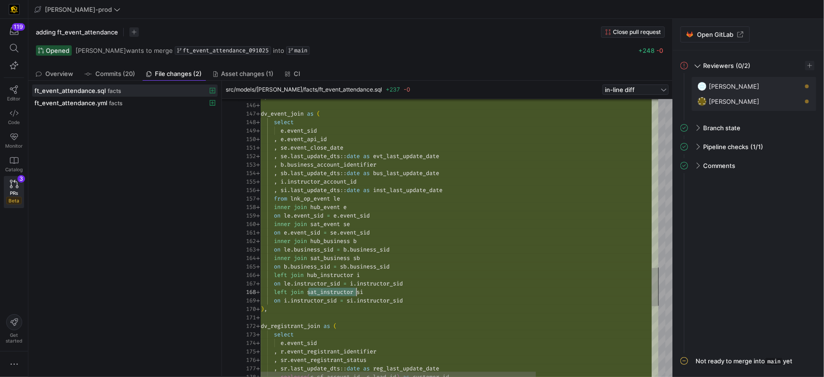
drag, startPoint x: 306, startPoint y: 189, endPoint x: 348, endPoint y: 192, distance: 42.2
click at [306, 189] on span "last_update_dts" at bounding box center [315, 190] width 50 height 8
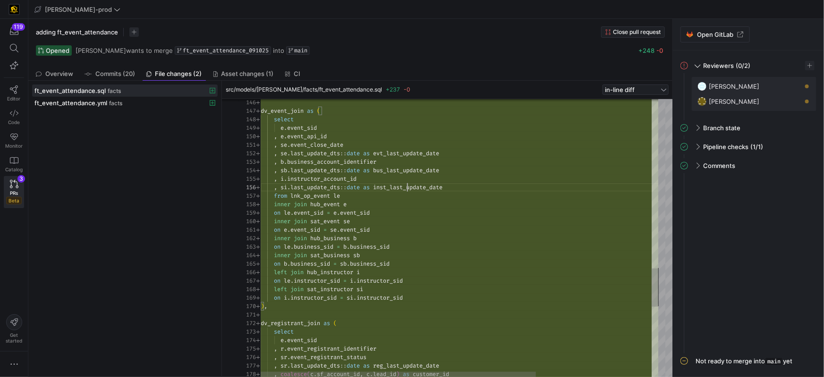
click at [408, 189] on span "inst_last_update_date" at bounding box center [407, 188] width 69 height 8
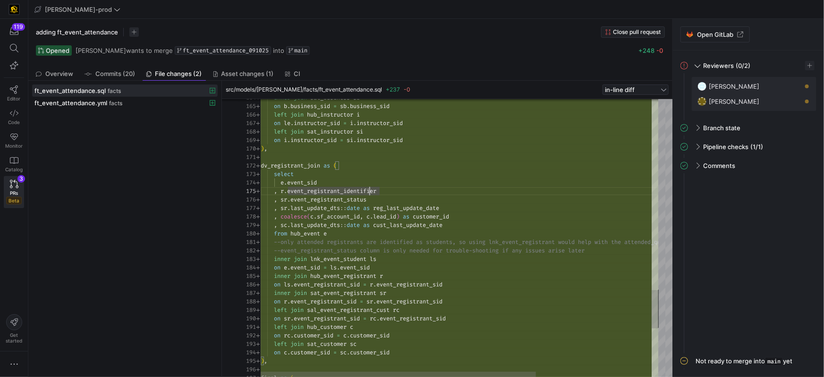
click at [364, 258] on span "lnk_event_student" at bounding box center [338, 260] width 56 height 8
click at [361, 259] on span "lnk_event_student" at bounding box center [338, 260] width 56 height 8
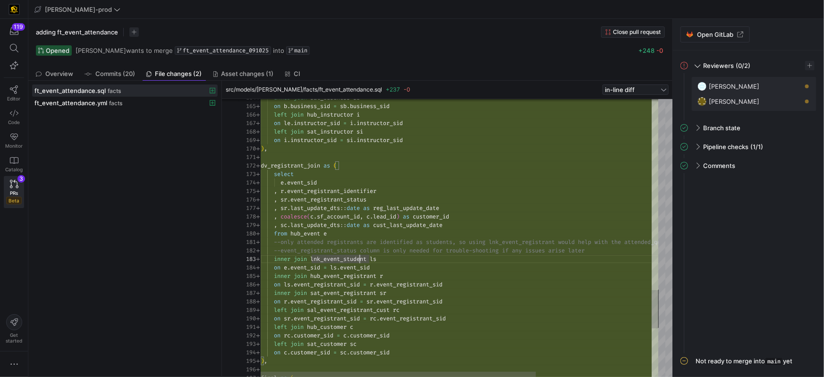
scroll to position [17, 109]
drag, startPoint x: 363, startPoint y: 280, endPoint x: 368, endPoint y: 281, distance: 4.9
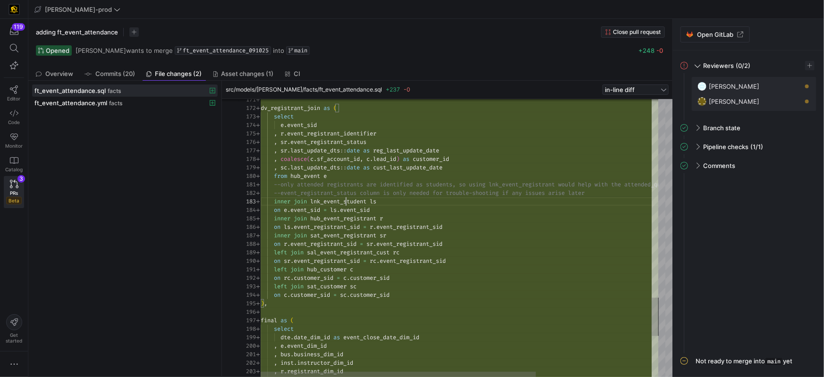
click at [333, 272] on span "hub_customer" at bounding box center [327, 270] width 40 height 8
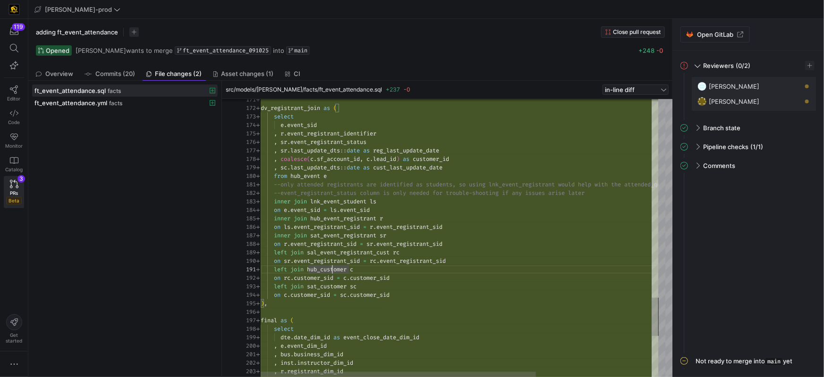
drag, startPoint x: 333, startPoint y: 272, endPoint x: 341, endPoint y: 273, distance: 8.2
click at [333, 272] on span "hub_customer" at bounding box center [327, 270] width 40 height 8
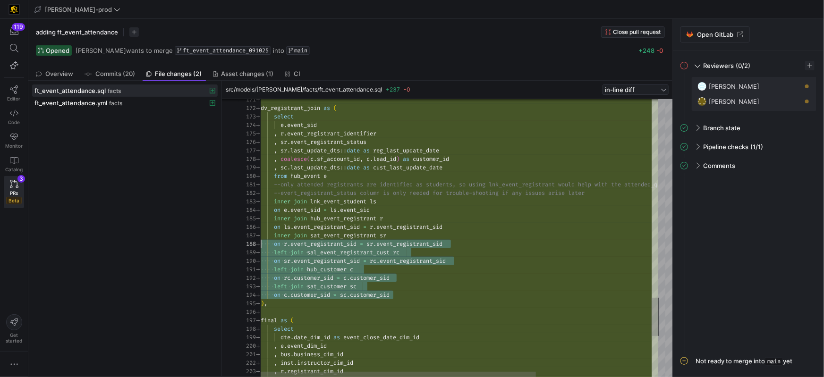
scroll to position [68, 0]
drag, startPoint x: 404, startPoint y: 293, endPoint x: 290, endPoint y: 259, distance: 118.9
click at [254, 254] on div "171 172 173 174 175 176 177 178 179 180 181 182 183 184 185 186 187 188 189 190…" at bounding box center [448, 238] width 419 height 279
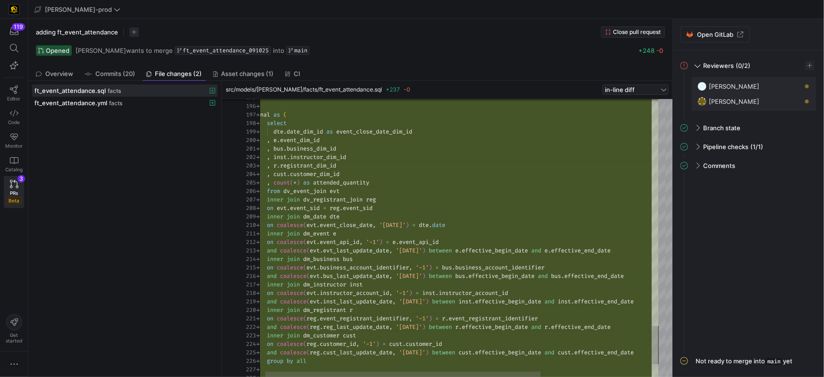
drag, startPoint x: 370, startPoint y: 250, endPoint x: 406, endPoint y: 253, distance: 35.5
click at [370, 250] on span "evt_last_update_date" at bounding box center [358, 251] width 66 height 8
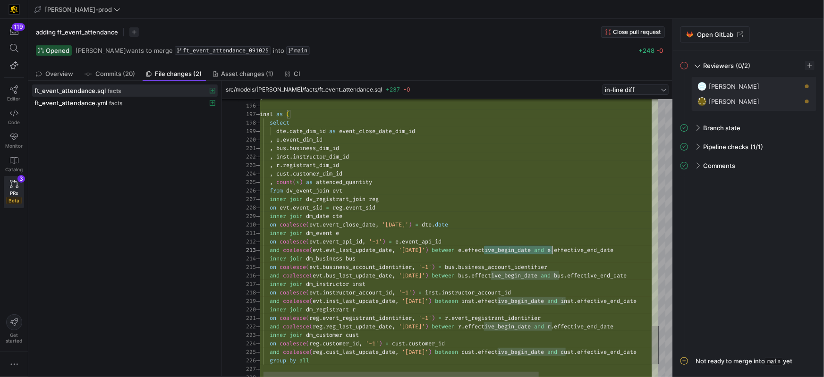
drag, startPoint x: 516, startPoint y: 250, endPoint x: 593, endPoint y: 252, distance: 77.0
click at [516, 250] on span "effective_begin_date" at bounding box center [498, 251] width 66 height 8
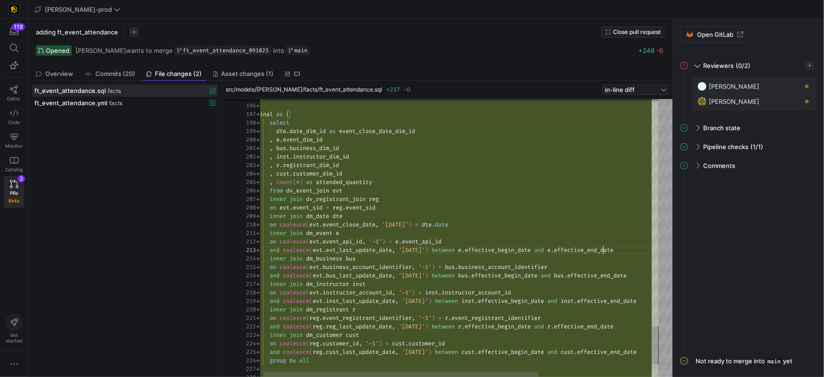
click at [602, 252] on span "effective_end_date" at bounding box center [584, 251] width 60 height 8
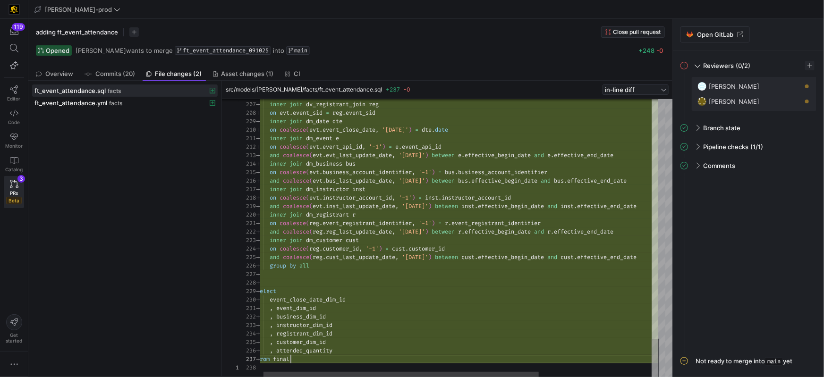
scroll to position [0, 17]
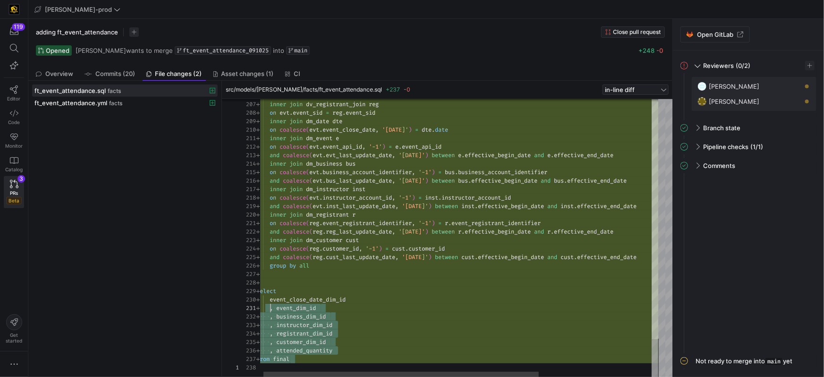
type textarea "on coalesce(reg.event_registrant_identifier, '-1') = r.event_registrant_identif…"
drag, startPoint x: 298, startPoint y: 359, endPoint x: 263, endPoint y: 288, distance: 79.0
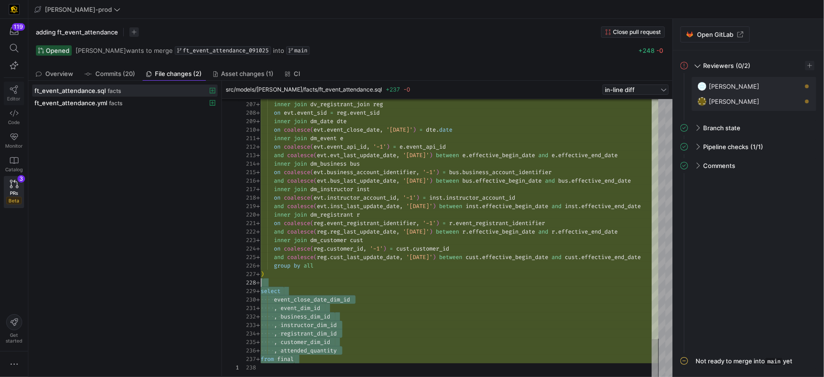
click at [13, 89] on icon at bounding box center [14, 89] width 9 height 9
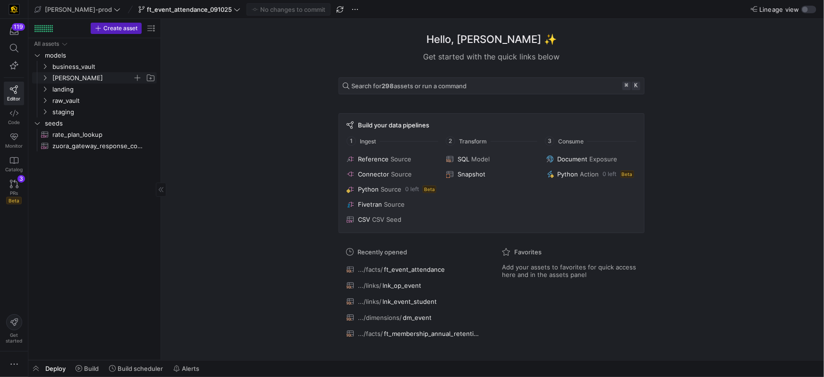
click at [46, 82] on span "[PERSON_NAME]" at bounding box center [98, 78] width 116 height 10
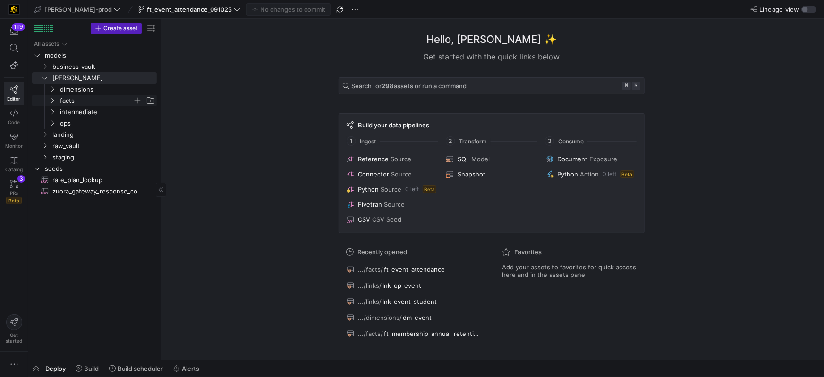
click at [48, 100] on span "facts" at bounding box center [102, 100] width 109 height 10
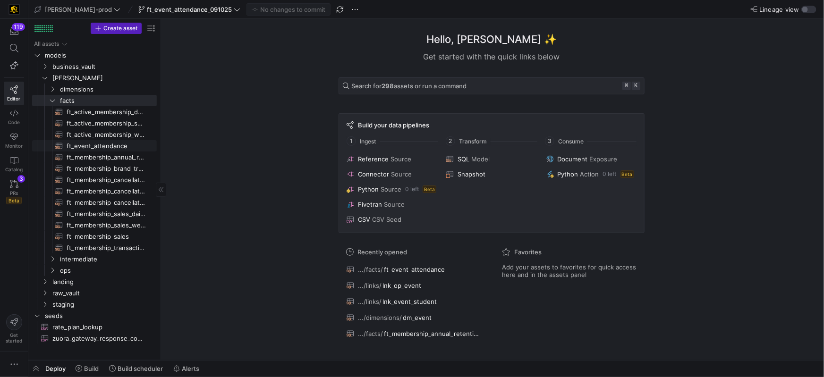
click at [77, 145] on span "ft_event_attendance​​​​​​​​​​" at bounding box center [106, 146] width 79 height 11
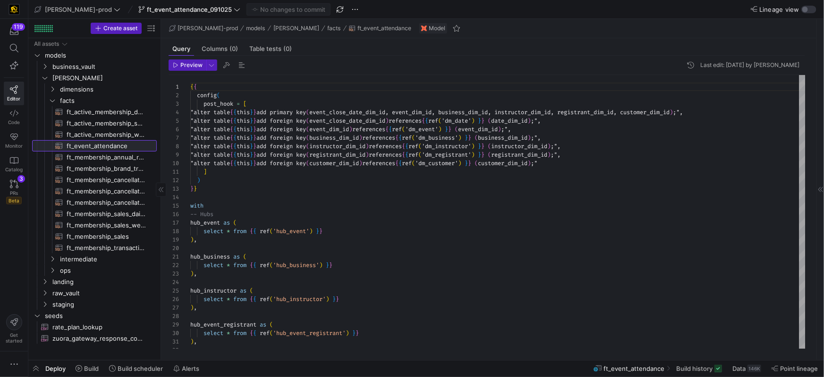
scroll to position [51, 0]
click at [66, 369] on span "Deploy" at bounding box center [55, 369] width 20 height 8
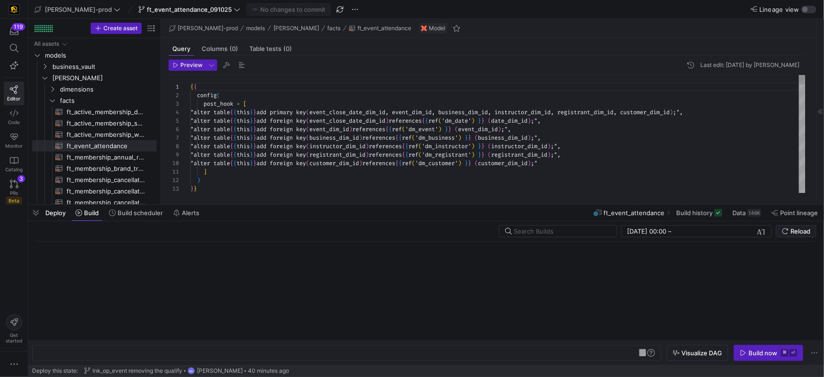
scroll to position [0, 102]
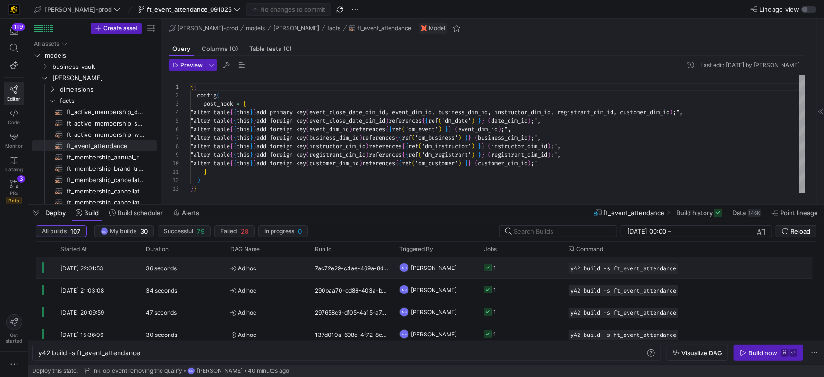
click at [491, 268] on icon at bounding box center [488, 268] width 8 height 8
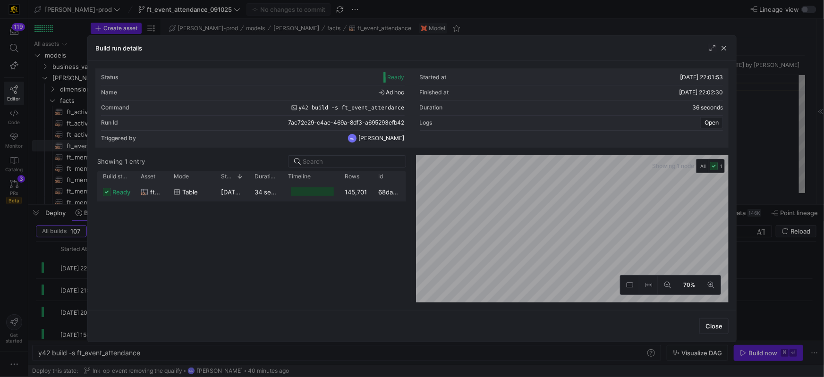
click at [155, 195] on span "ft_event_attendance" at bounding box center [156, 192] width 12 height 18
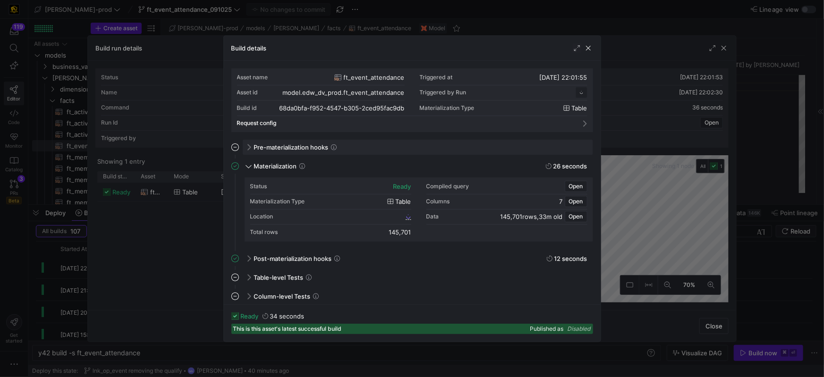
scroll to position [85, 0]
click at [352, 217] on span "68da0bfa_f952_4547_b305_2ced95fac9db" at bounding box center [348, 217] width 112 height 7
click at [588, 49] on span "button" at bounding box center [588, 47] width 9 height 9
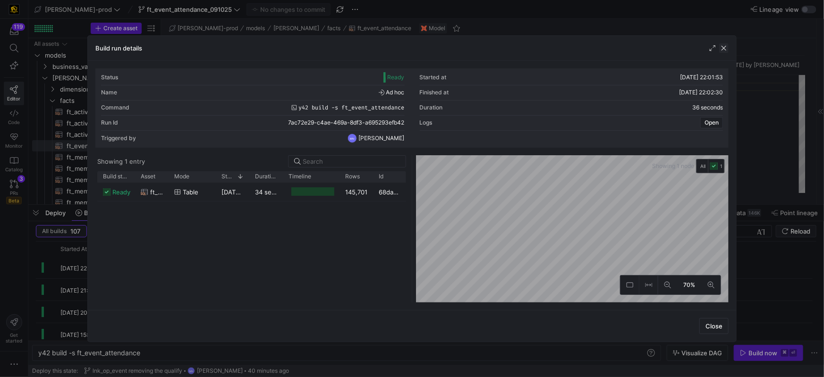
click at [723, 50] on span "button" at bounding box center [723, 47] width 9 height 9
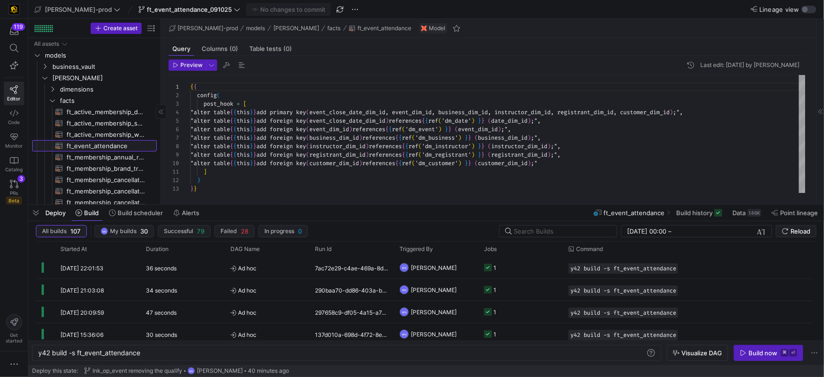
click at [112, 147] on span "ft_event_attendance​​​​​​​​​​" at bounding box center [106, 146] width 79 height 11
click at [17, 188] on icon at bounding box center [14, 184] width 9 height 9
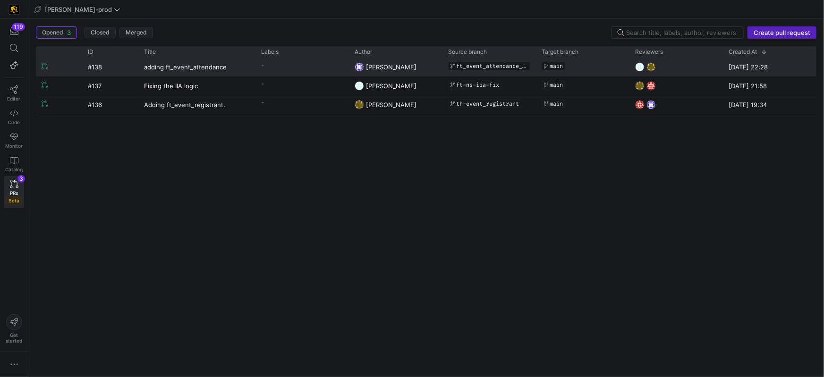
click at [396, 68] on span "[PERSON_NAME]" at bounding box center [391, 67] width 51 height 8
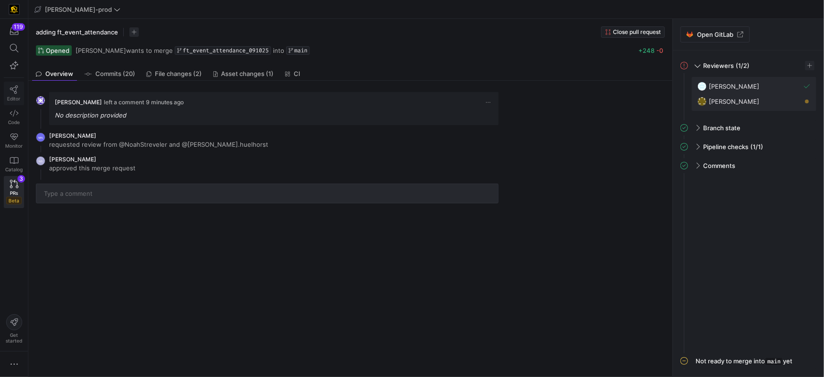
click at [17, 83] on link "Editor" at bounding box center [14, 94] width 20 height 24
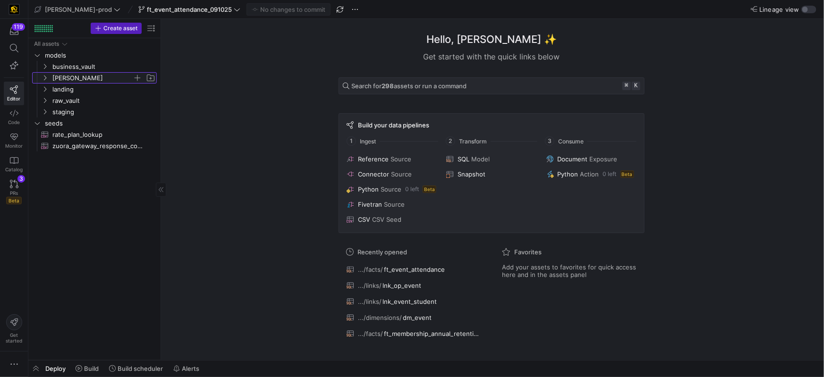
click at [50, 79] on span "[PERSON_NAME]" at bounding box center [98, 78] width 116 height 10
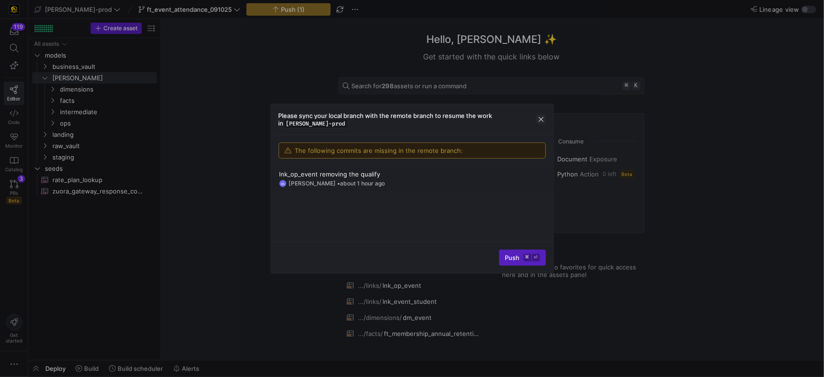
click at [544, 116] on span "button" at bounding box center [541, 119] width 9 height 9
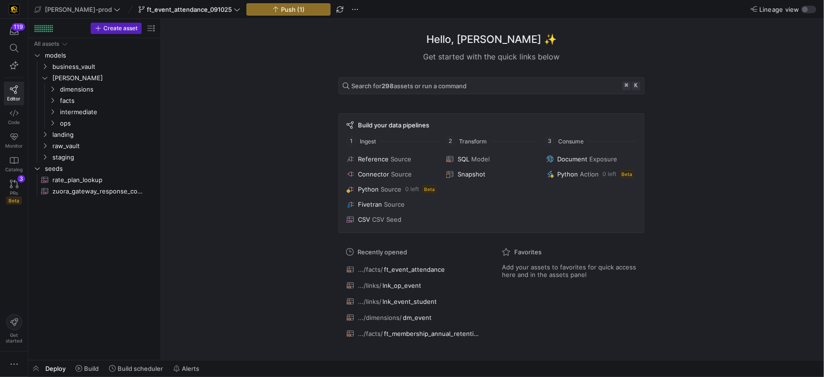
click at [196, 102] on div "Hello, Mohammad ✨ Get started with the quick links below Search for 298 assets …" at bounding box center [492, 190] width 654 height 342
click at [15, 186] on icon at bounding box center [14, 184] width 9 height 9
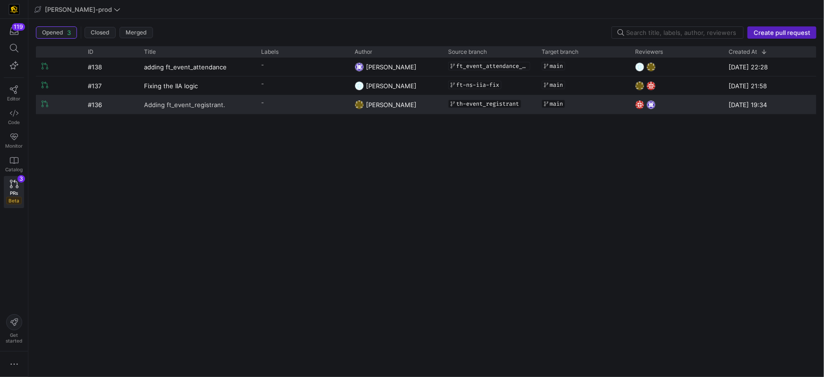
click at [194, 106] on span "Adding ft_event_registrant." at bounding box center [184, 104] width 81 height 17
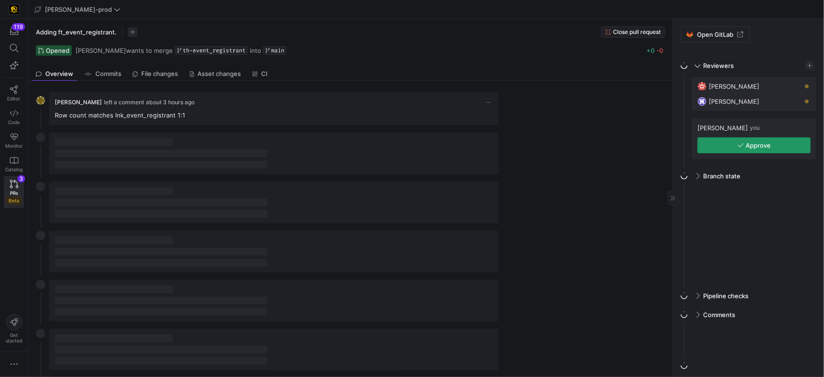
click at [741, 144] on icon "button" at bounding box center [741, 145] width 7 height 7
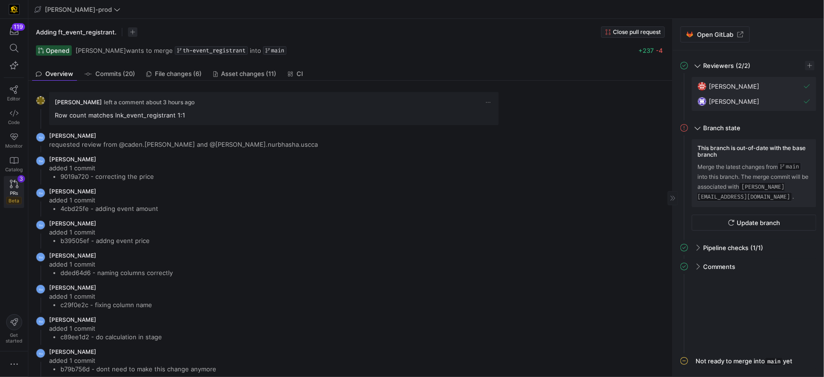
click at [22, 198] on link "PRs Beta 3" at bounding box center [14, 192] width 20 height 32
